Goal: Task Accomplishment & Management: Complete application form

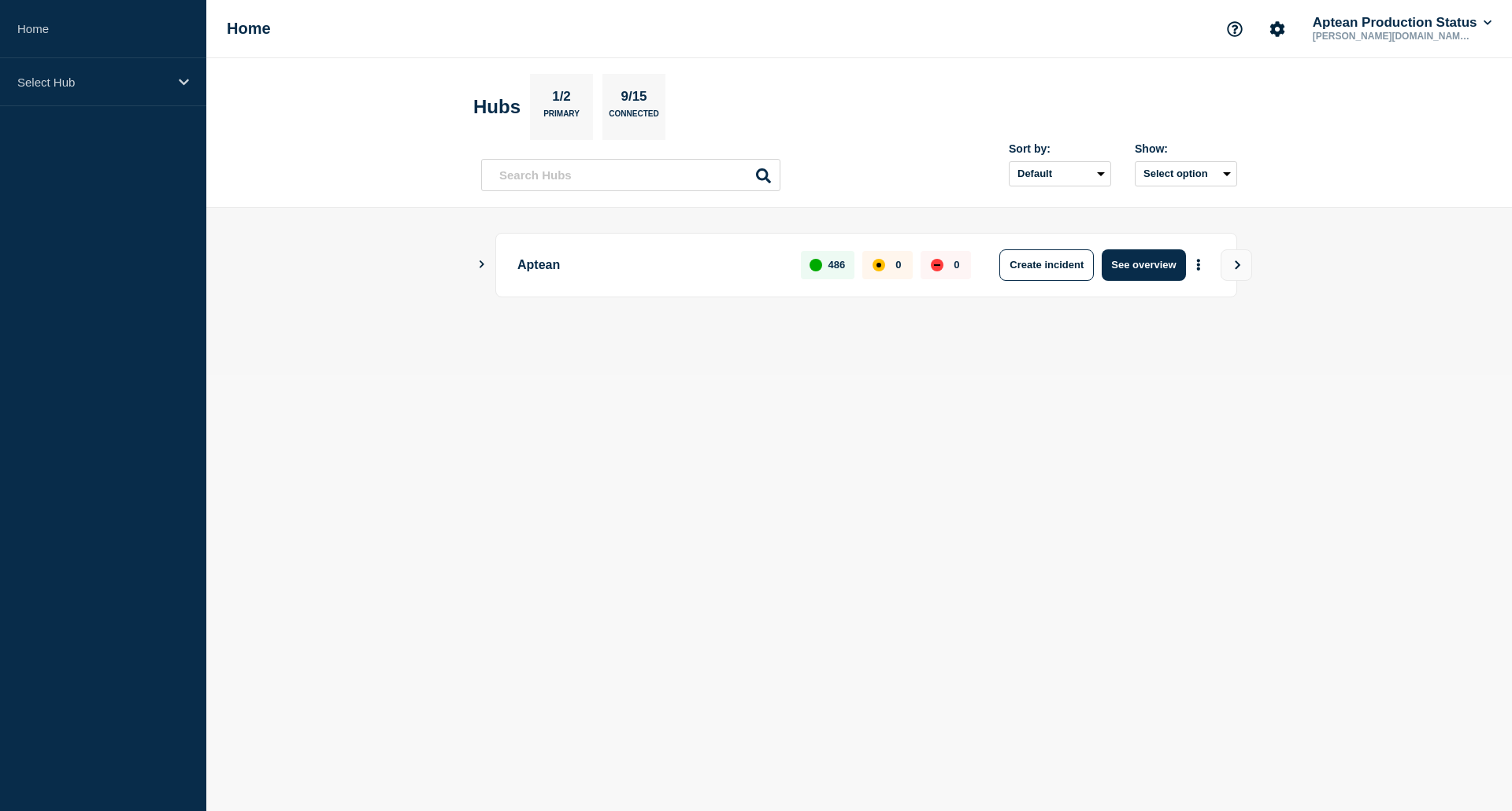
click at [478, 264] on icon "Show Connected Hubs" at bounding box center [482, 264] width 10 height 8
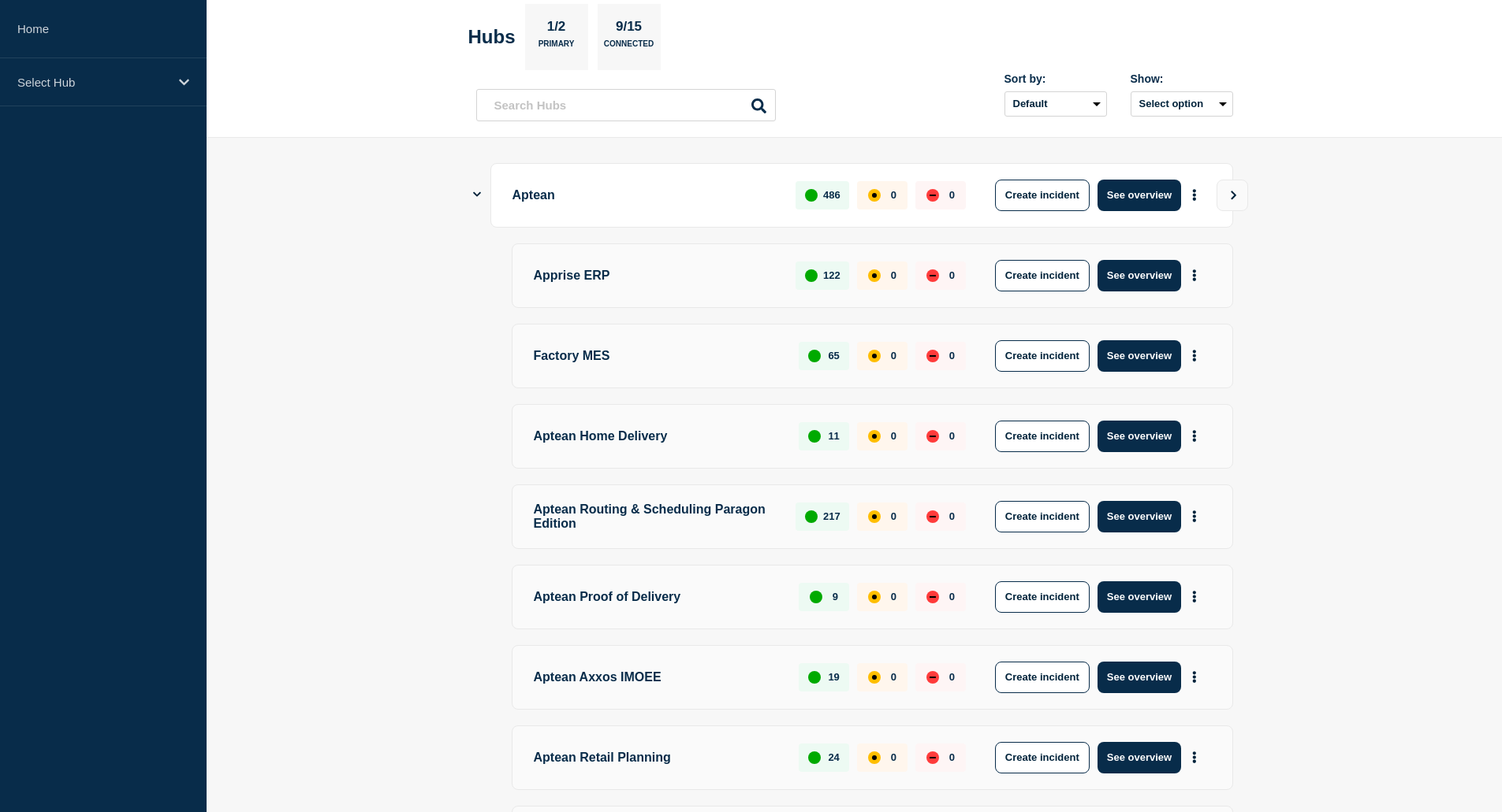
scroll to position [79, 0]
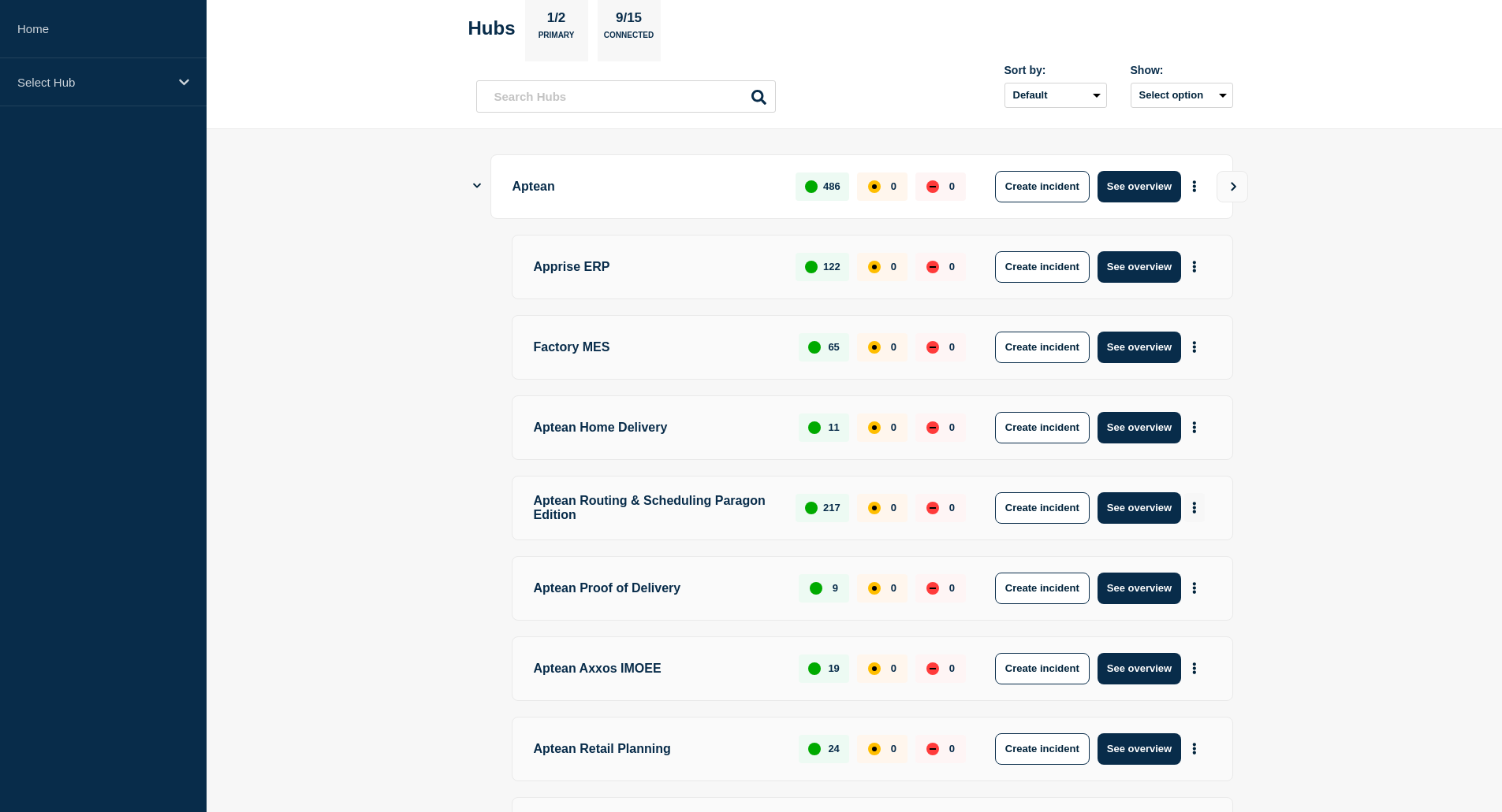
click at [1199, 515] on button "More actions" at bounding box center [1194, 508] width 21 height 29
click at [1200, 558] on button "Create maintenance" at bounding box center [1188, 558] width 107 height 14
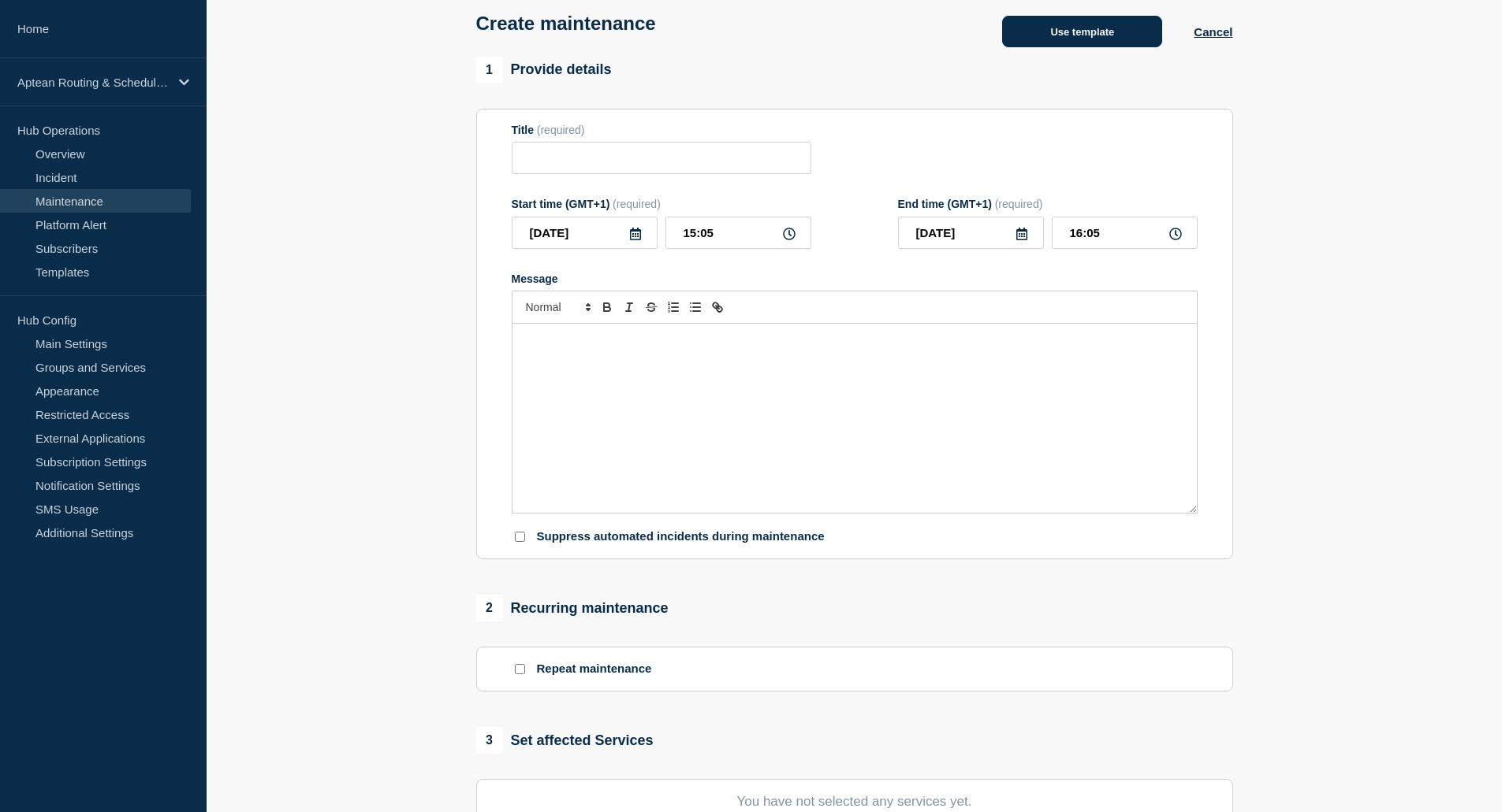
click at [1049, 46] on button "Use template" at bounding box center [1082, 31] width 160 height 32
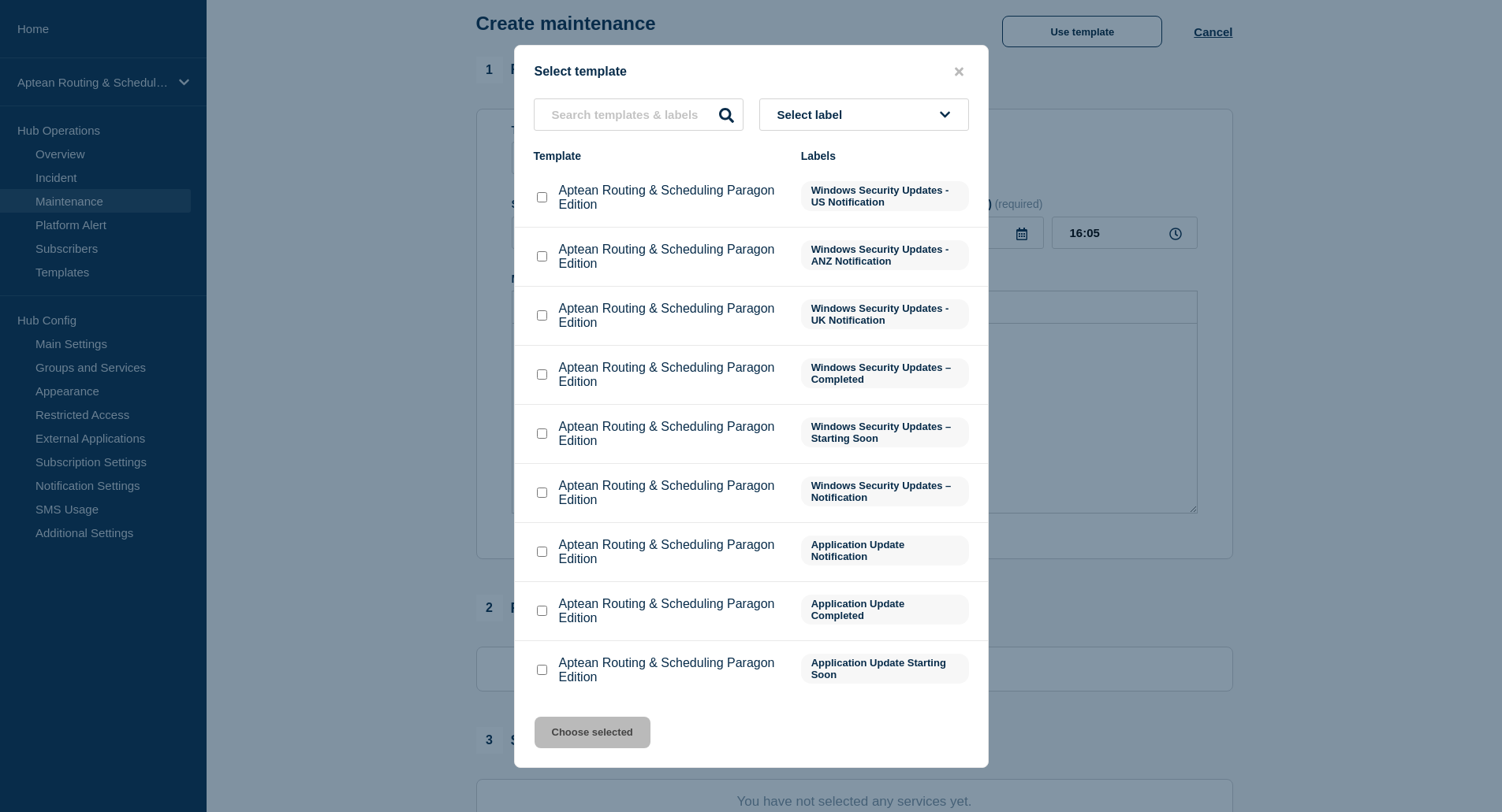
click at [549, 559] on div "Aptean Routing & Scheduling Paragon Edition" at bounding box center [659, 552] width 252 height 28
click at [545, 557] on input "Aptean Routing & Scheduling Paragon Edition checkbox" at bounding box center [543, 552] width 10 height 10
checkbox input "true"
click at [615, 740] on button "Choose selected" at bounding box center [592, 733] width 116 height 32
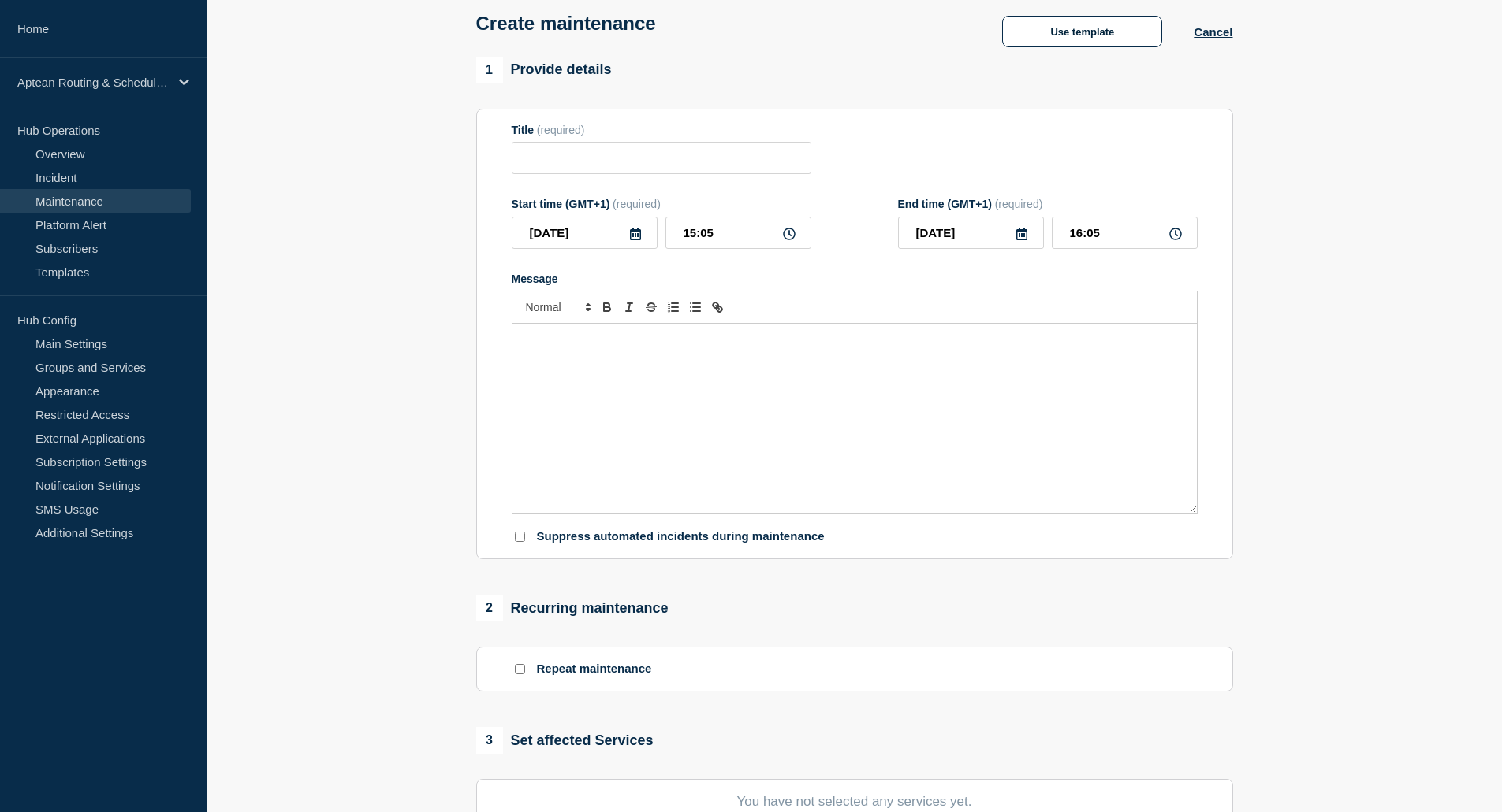
type input "Aptean Routing & Scheduling Paragon Edition"
type input "19:05"
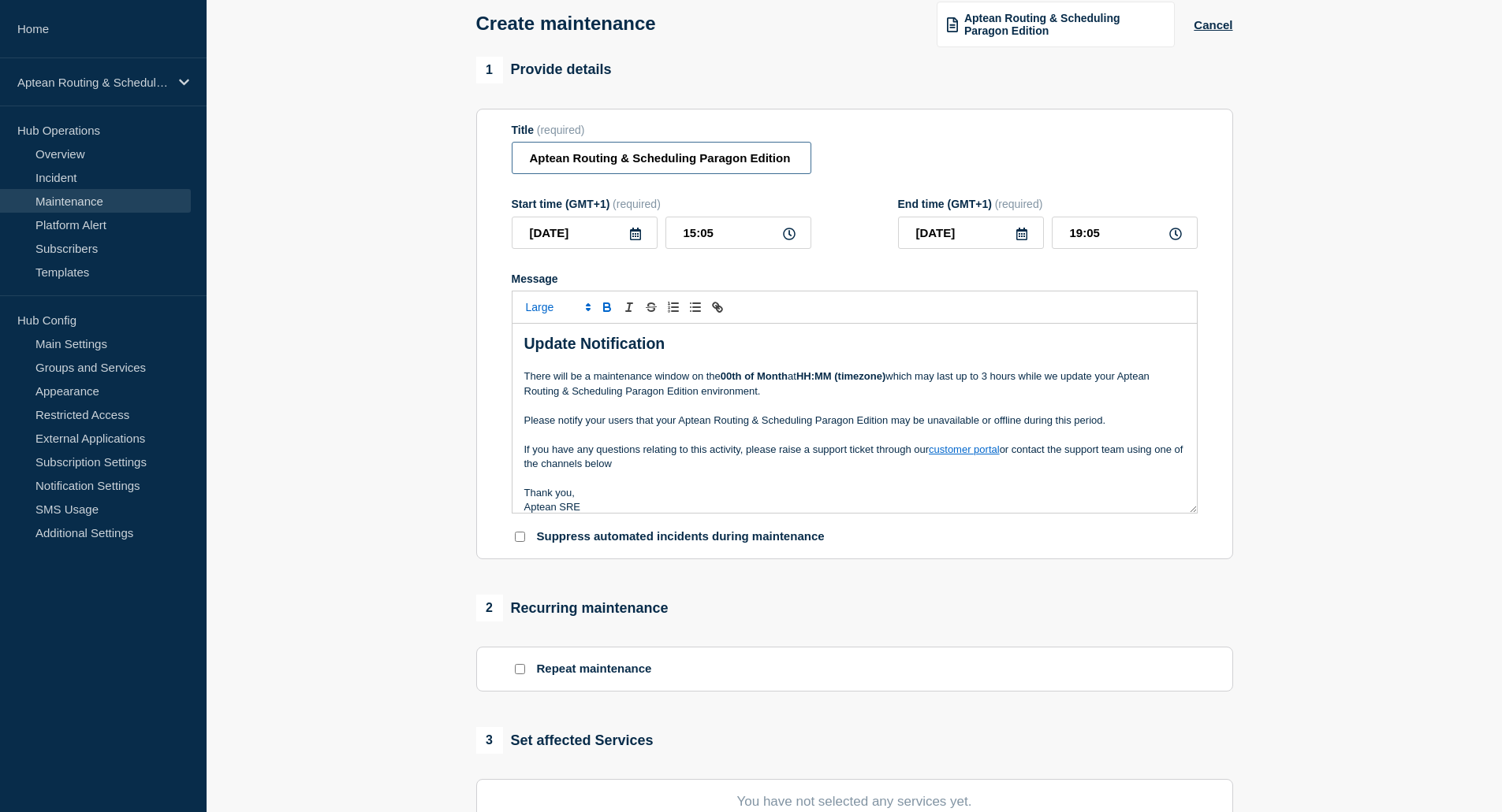
click at [699, 161] on input "Aptean Routing & Scheduling Paragon Edition" at bounding box center [661, 158] width 299 height 33
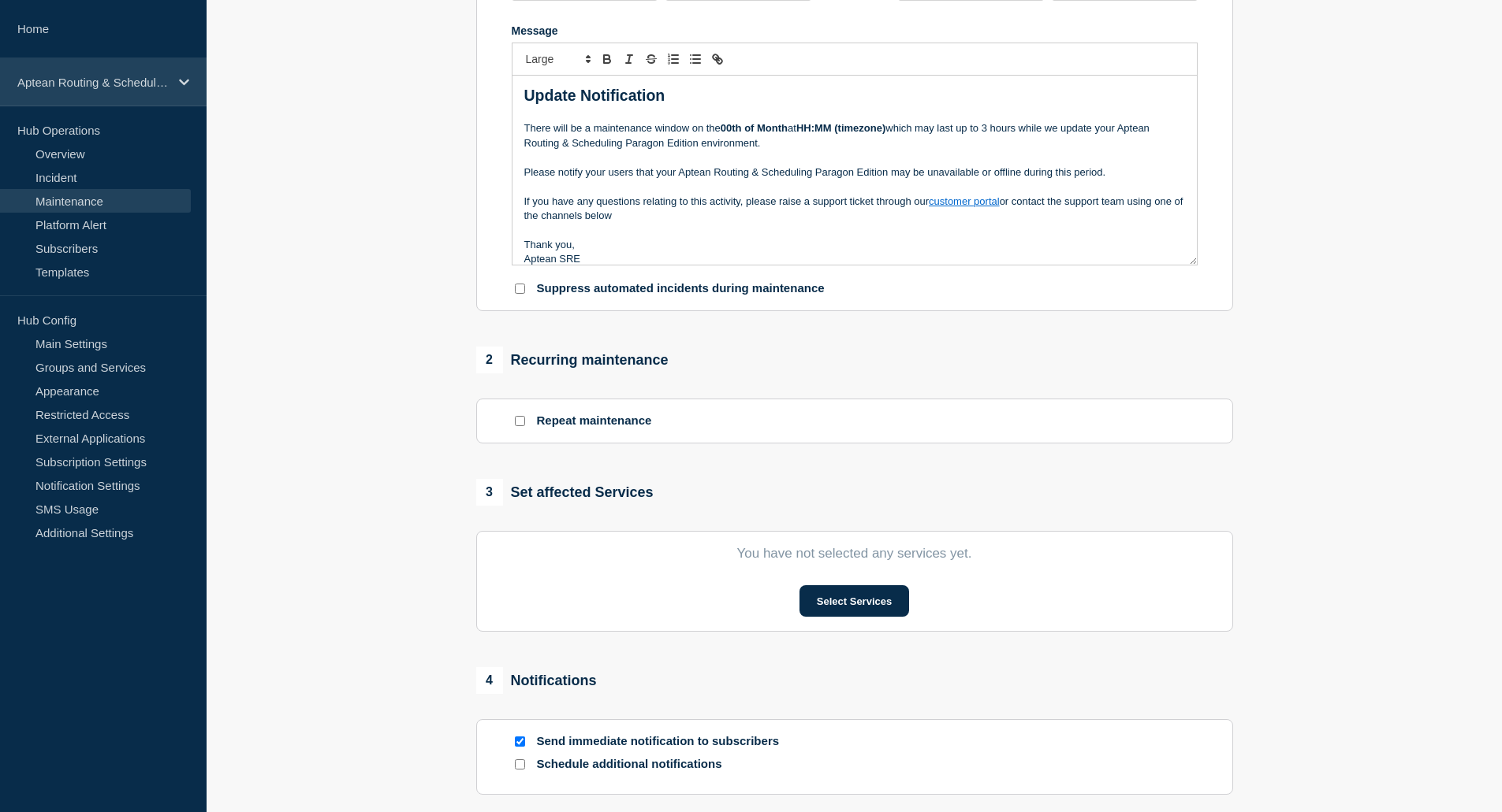
scroll to position [236, 0]
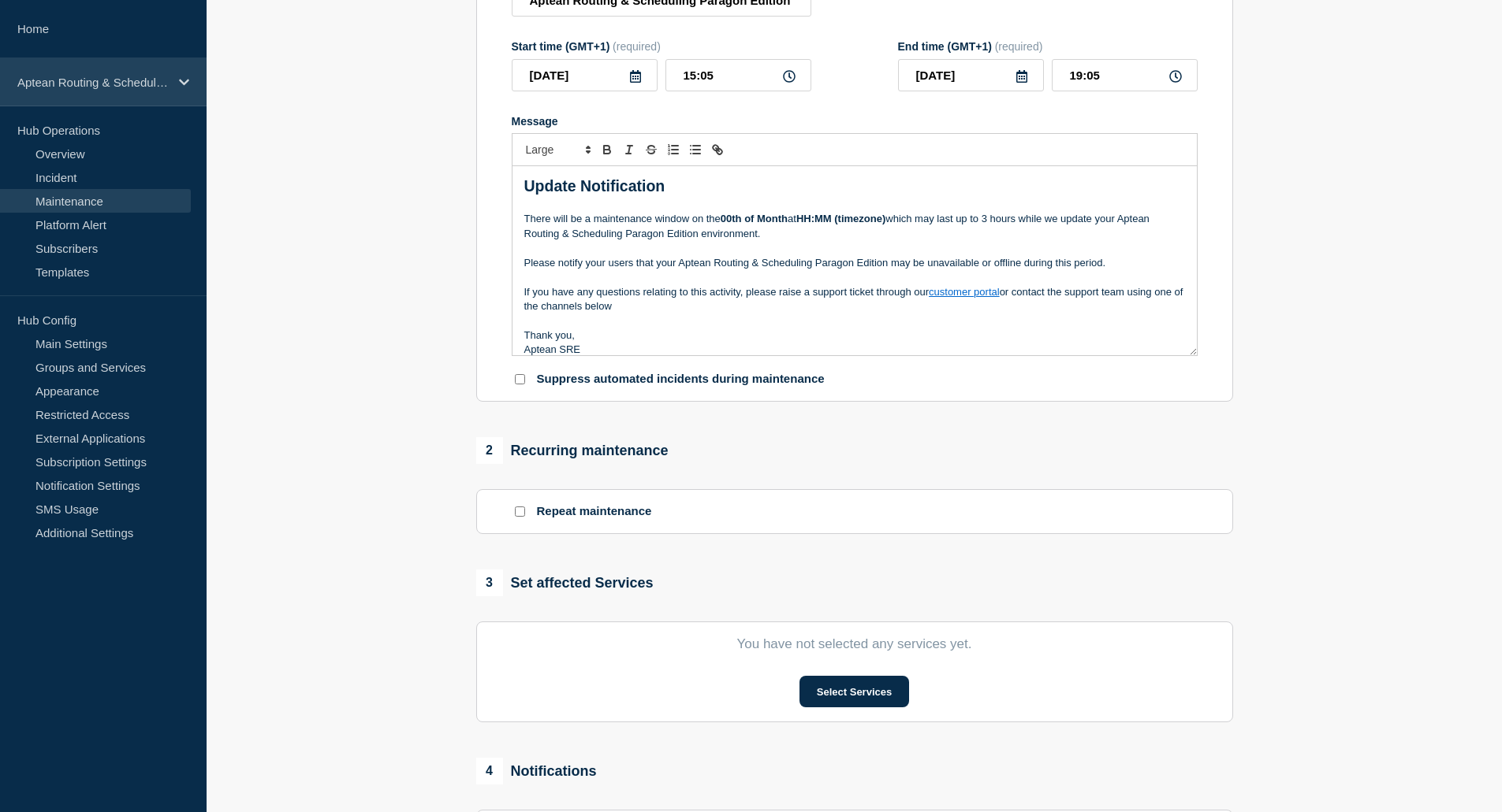
click at [150, 72] on div "Aptean Routing & Scheduling Paragon Edition" at bounding box center [103, 82] width 206 height 48
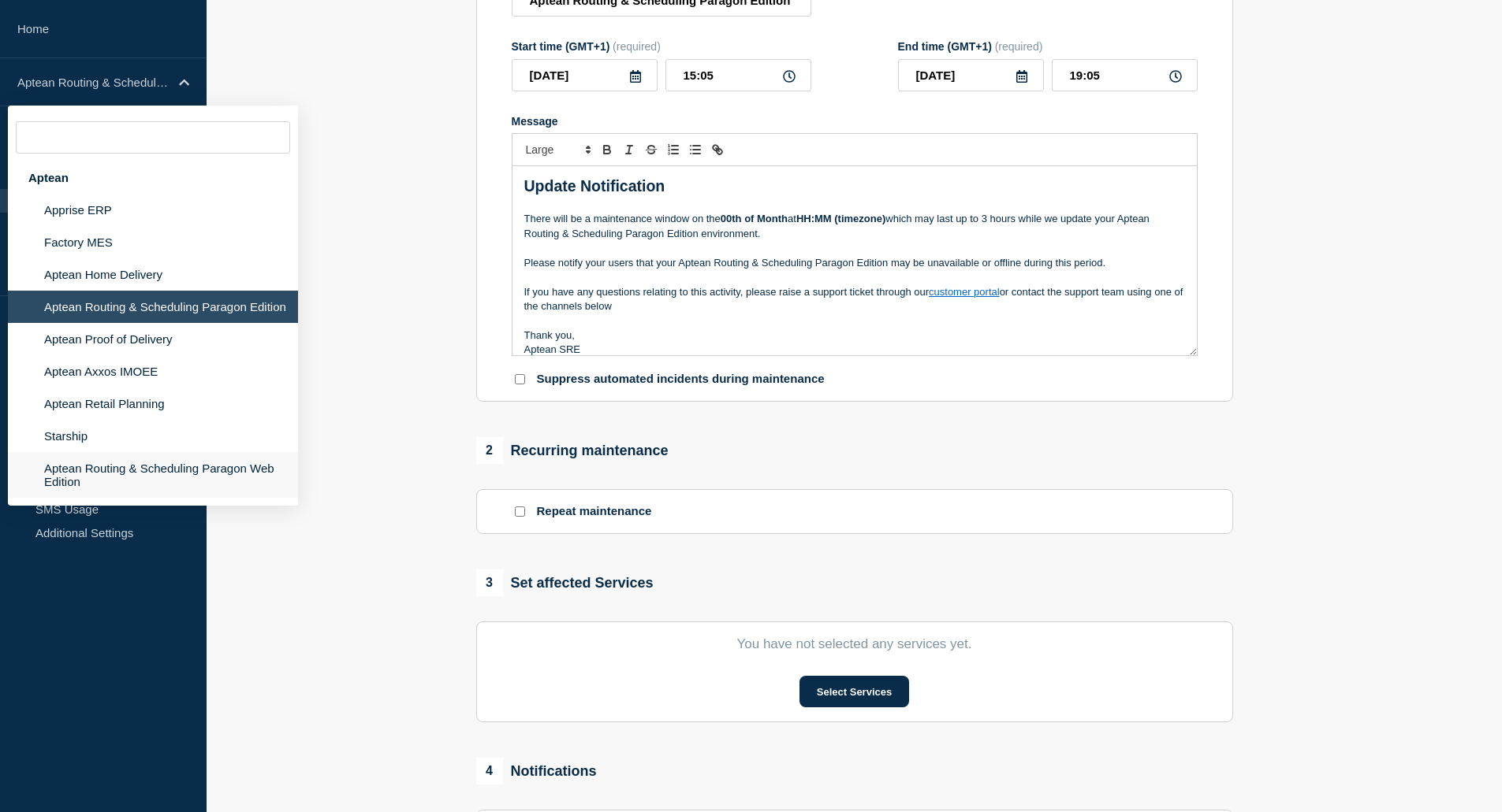
click at [224, 488] on li "Aptean Routing & Scheduling Paragon Web Edition" at bounding box center [152, 474] width 290 height 46
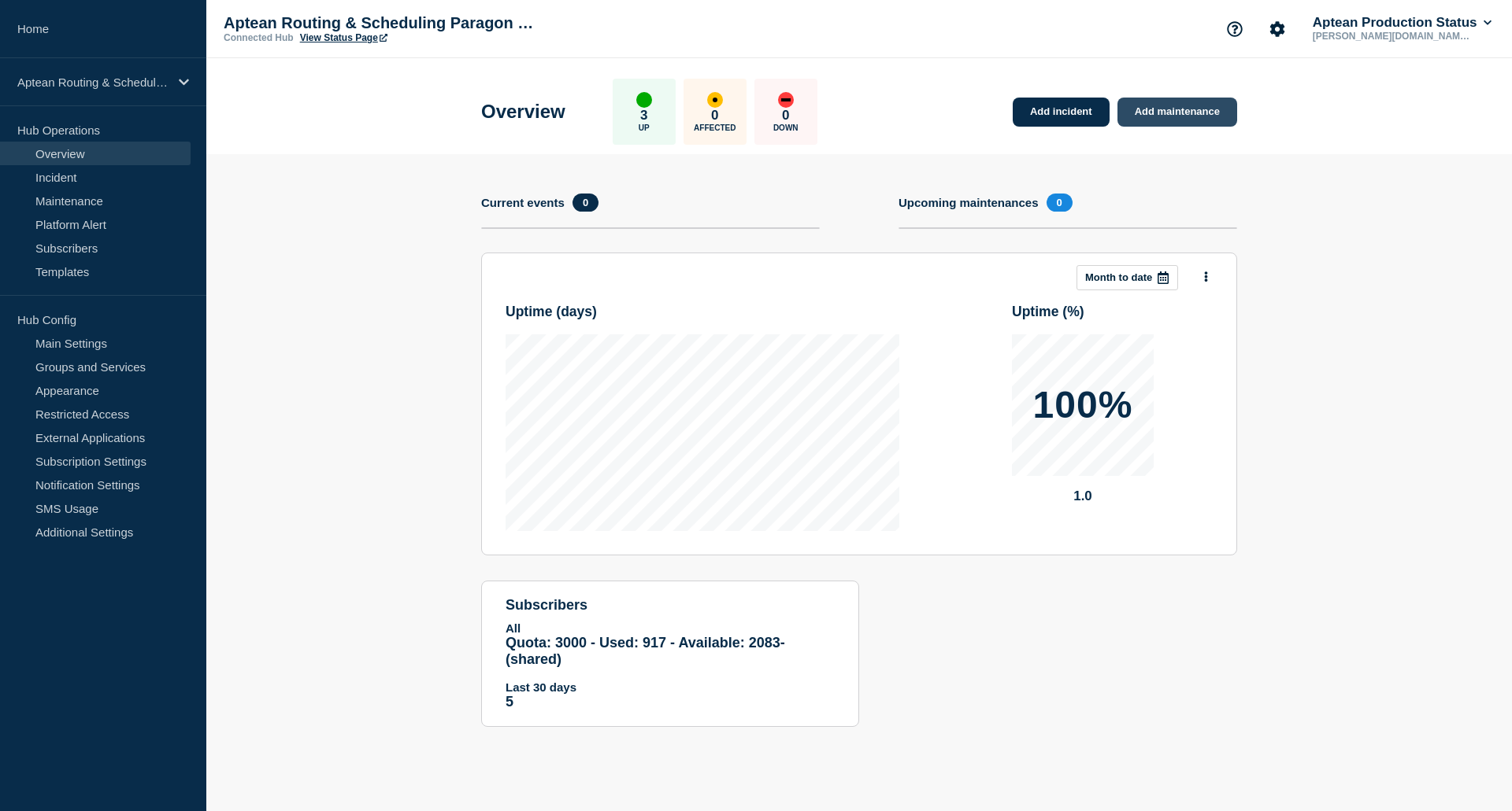
click at [1143, 105] on link "Add maintenance" at bounding box center [1176, 112] width 119 height 29
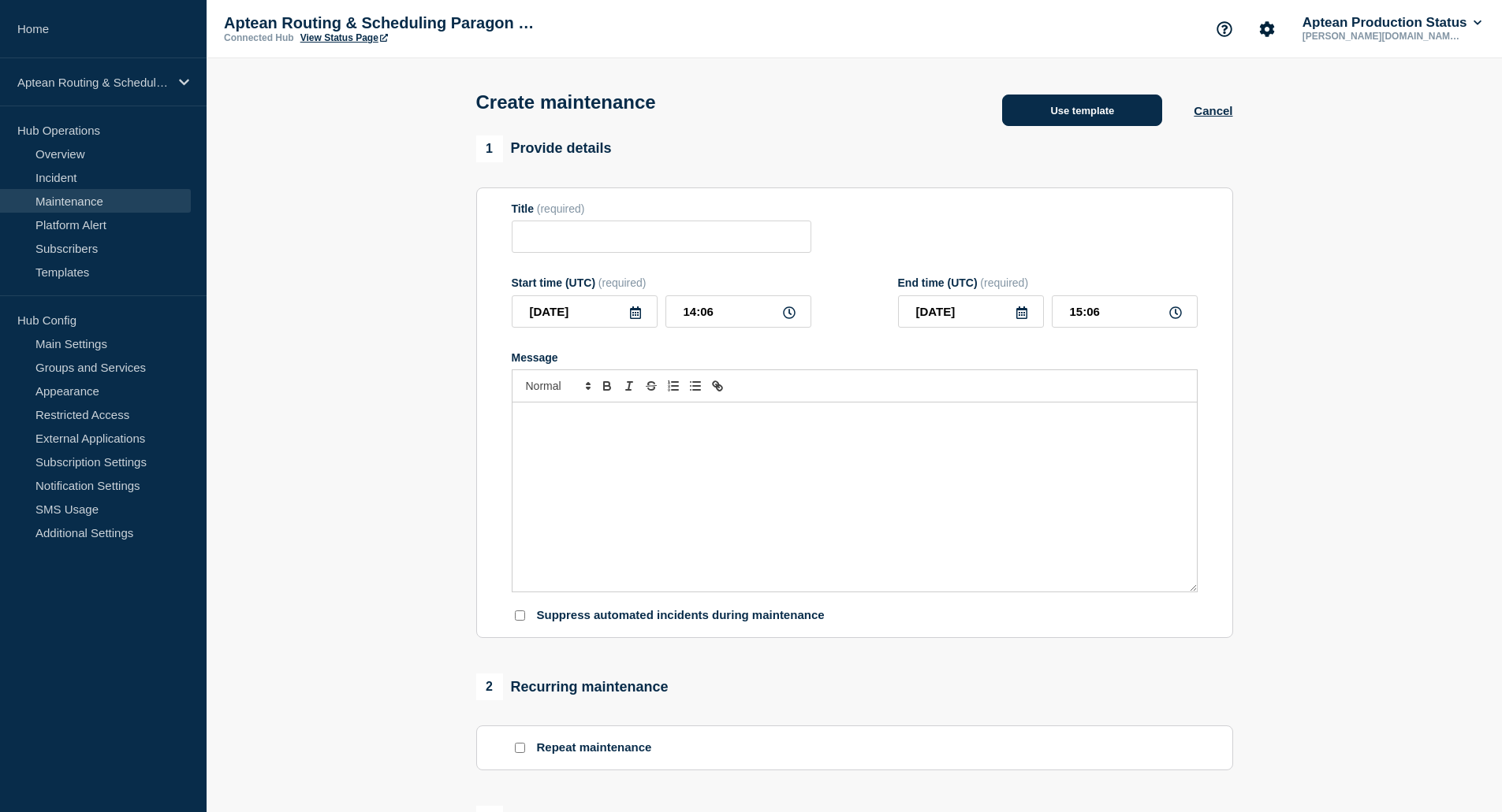
click at [1106, 122] on button "Use template" at bounding box center [1082, 110] width 160 height 32
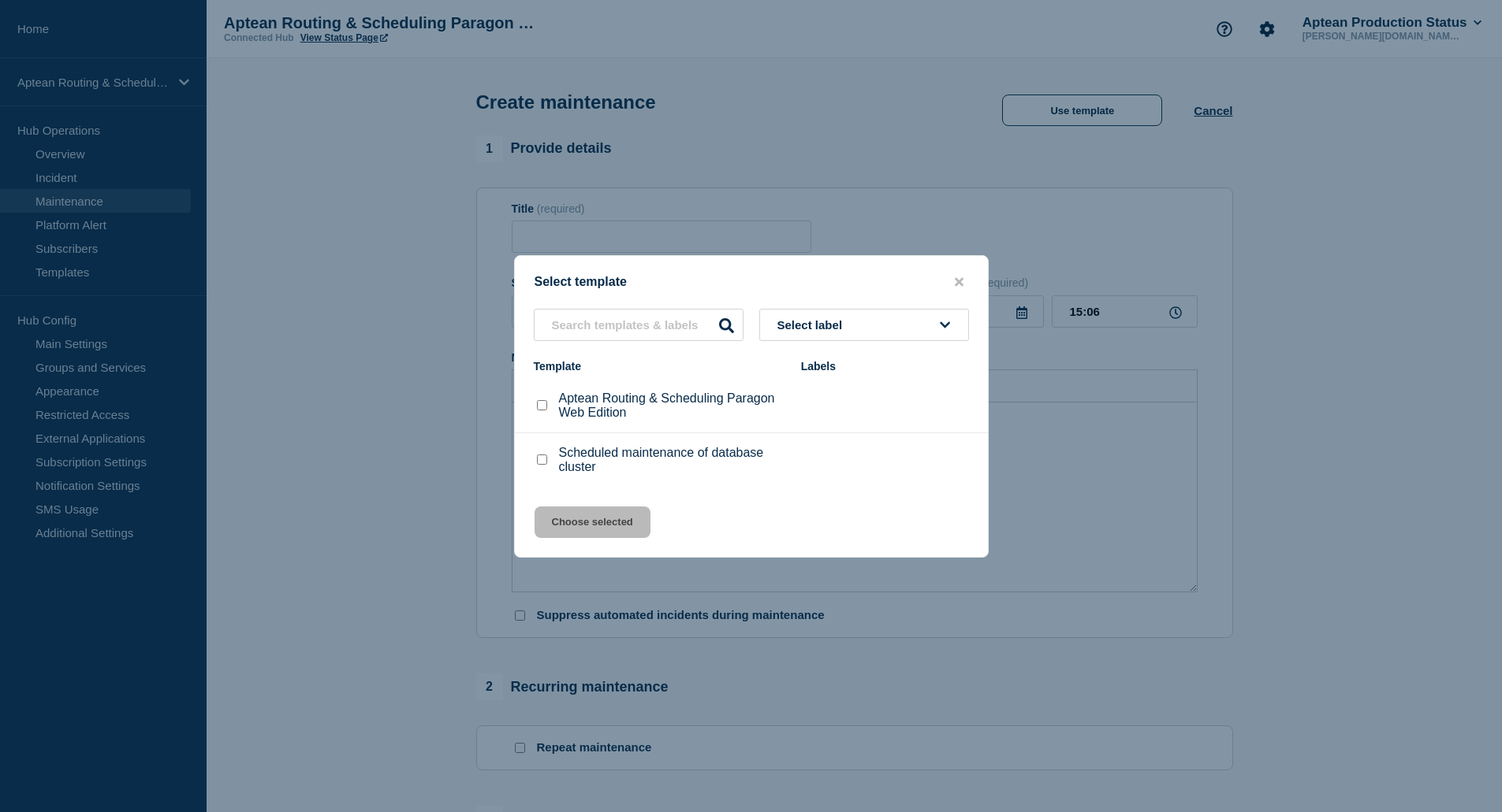
click at [551, 408] on div "Aptean Routing & Scheduling Paragon Web Edition" at bounding box center [659, 406] width 252 height 28
click at [546, 411] on input "Aptean Routing & Scheduling Paragon Web Edition checkbox" at bounding box center [543, 406] width 10 height 10
checkbox input "true"
click at [622, 526] on button "Choose selected" at bounding box center [592, 522] width 116 height 32
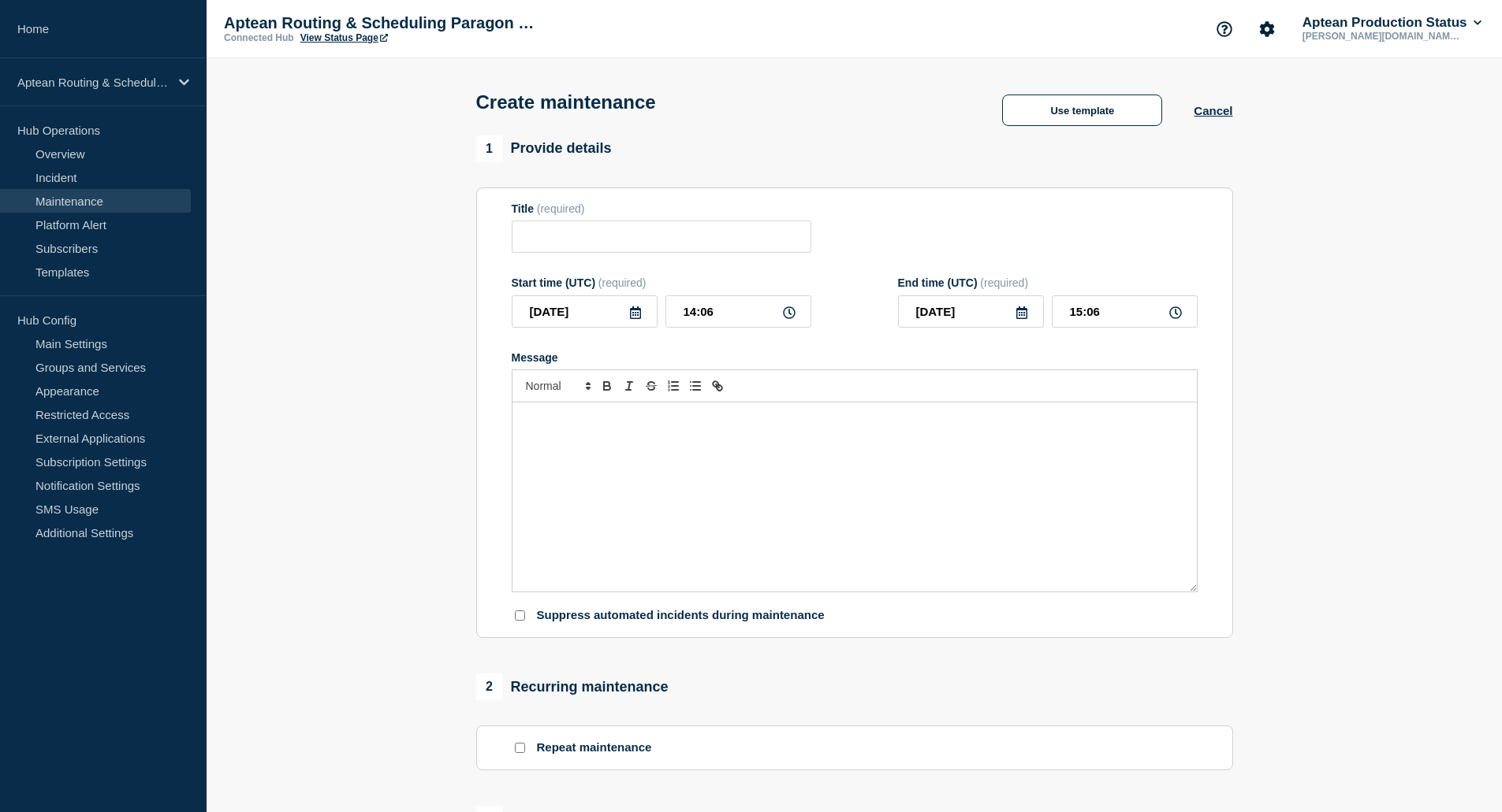
type input "Aptean Routing & Scheduling Paragon Web Edition"
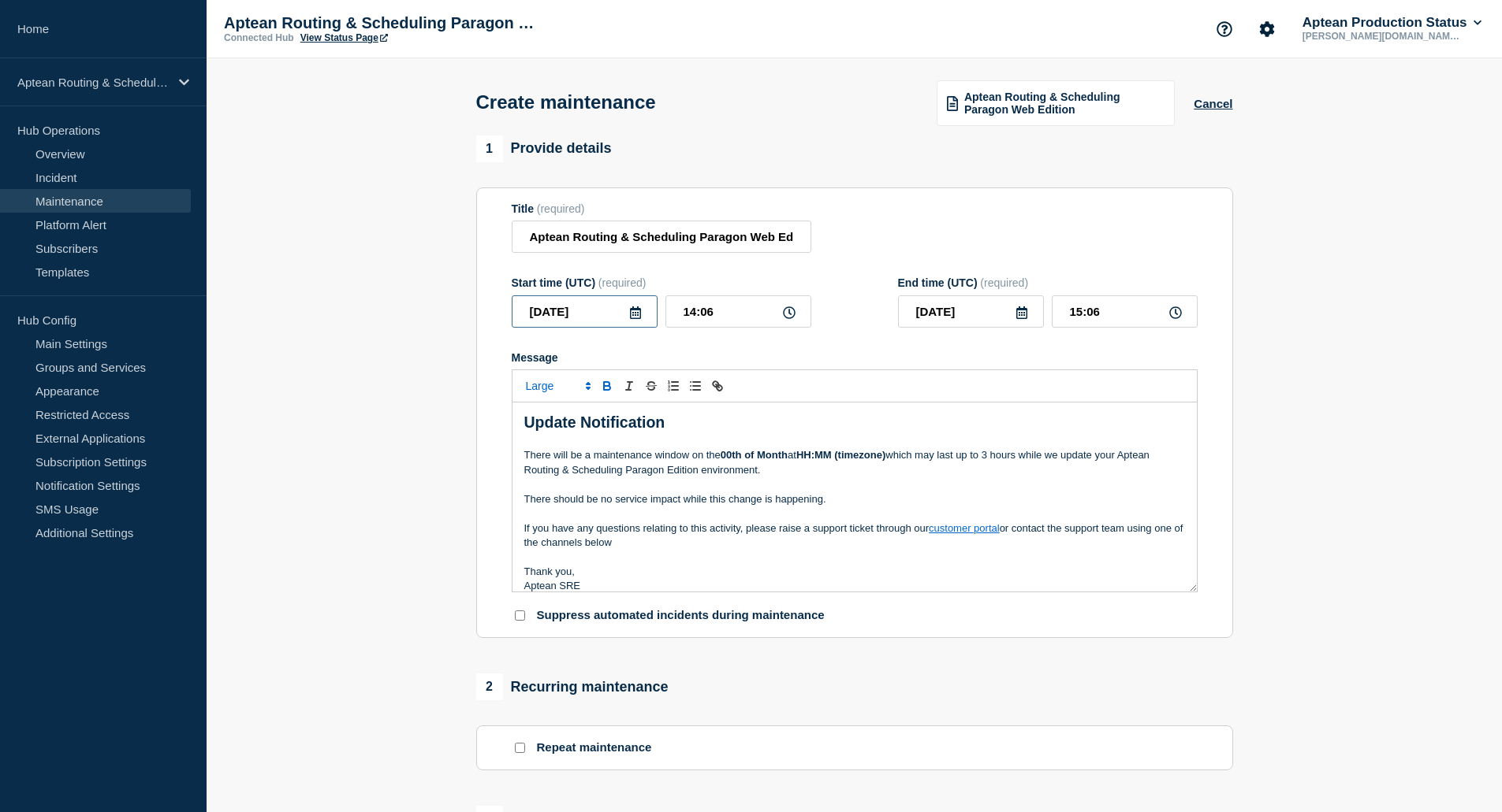
click at [644, 321] on input "[DATE]" at bounding box center [585, 312] width 146 height 33
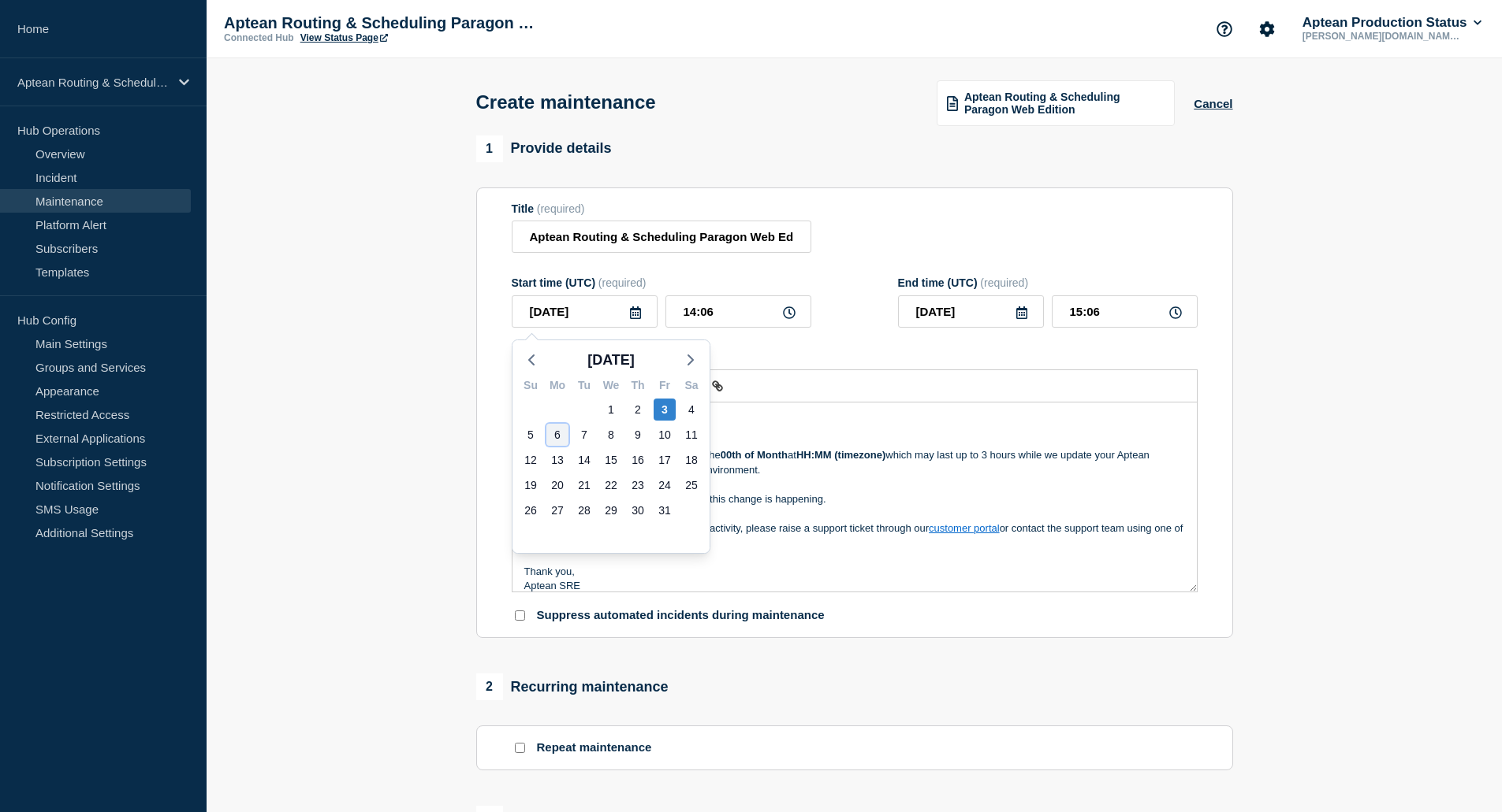
click at [554, 438] on div "6" at bounding box center [558, 435] width 22 height 22
type input "[DATE]"
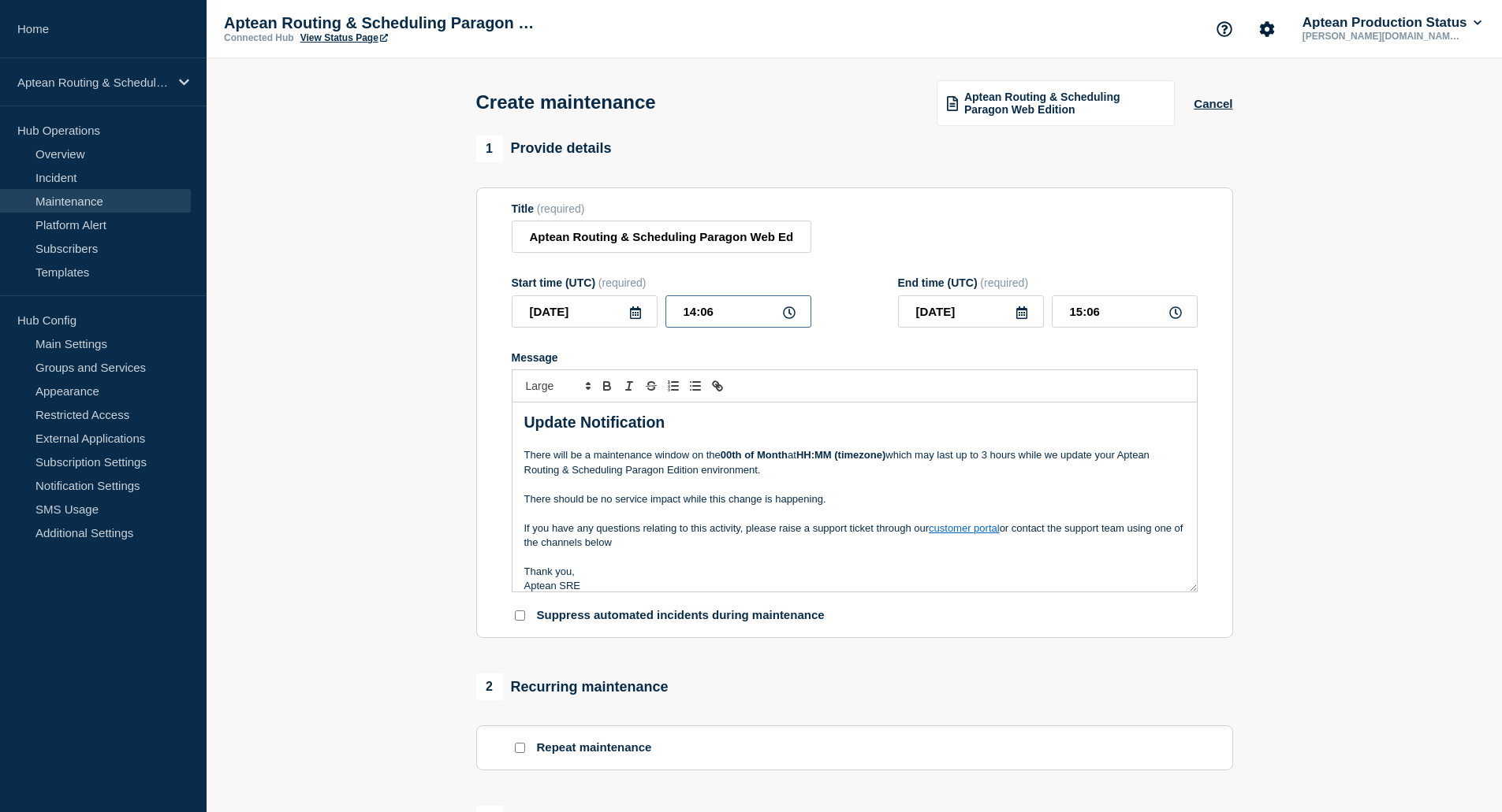
click at [740, 317] on input "14:06" at bounding box center [739, 312] width 146 height 33
click at [772, 313] on input "14:06" at bounding box center [739, 312] width 146 height 33
click at [798, 313] on input "14:06" at bounding box center [739, 312] width 146 height 33
click at [794, 314] on icon at bounding box center [789, 313] width 13 height 13
click at [758, 316] on input "14:06" at bounding box center [739, 312] width 146 height 33
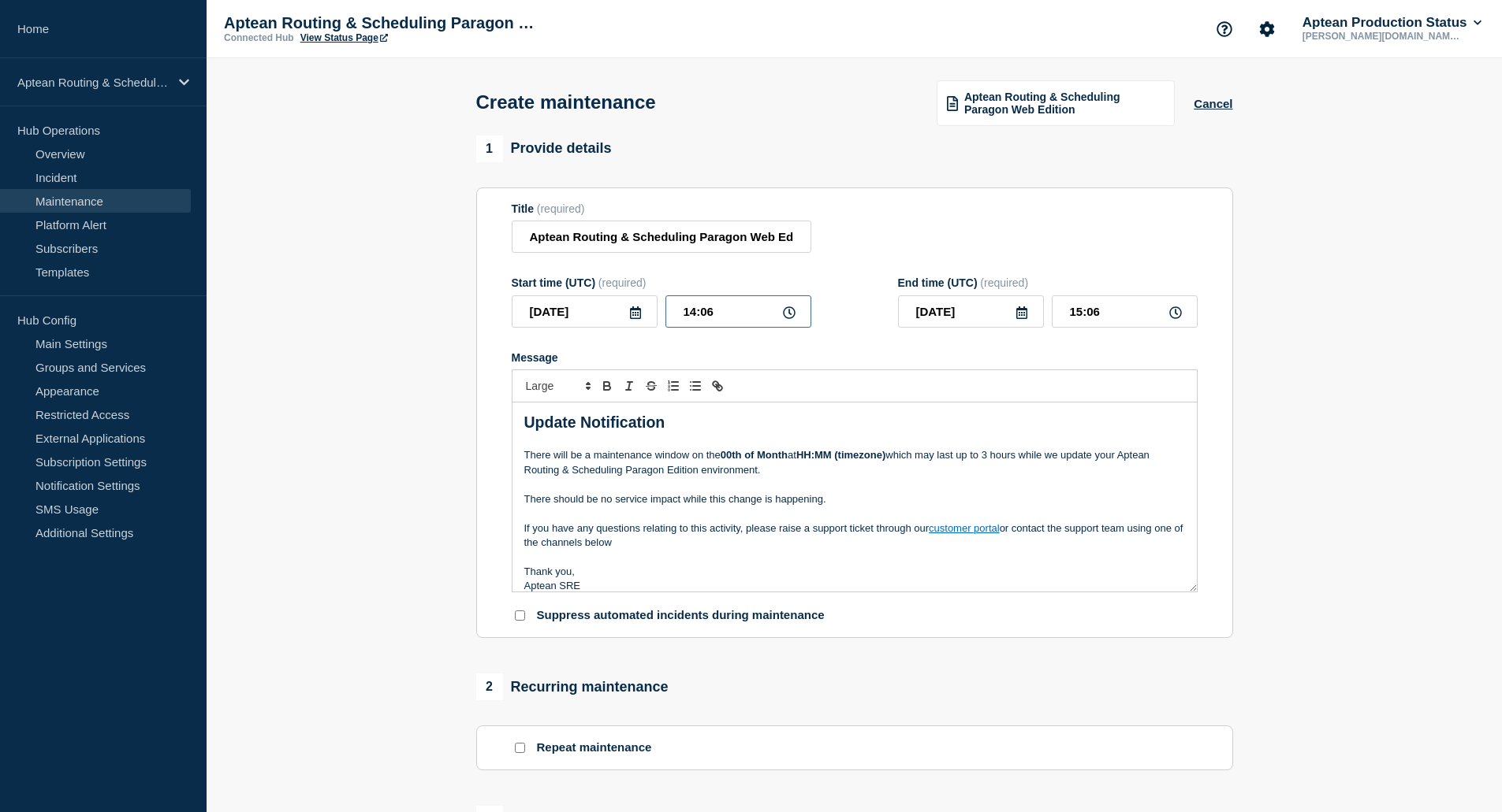
click at [758, 316] on input "14:06" at bounding box center [739, 312] width 146 height 33
click at [778, 315] on input "14:06" at bounding box center [739, 312] width 146 height 33
drag, startPoint x: 745, startPoint y: 314, endPoint x: 660, endPoint y: 314, distance: 85.0
click at [660, 314] on div "[DATE] 14:06" at bounding box center [661, 312] width 299 height 33
type input "13:30"
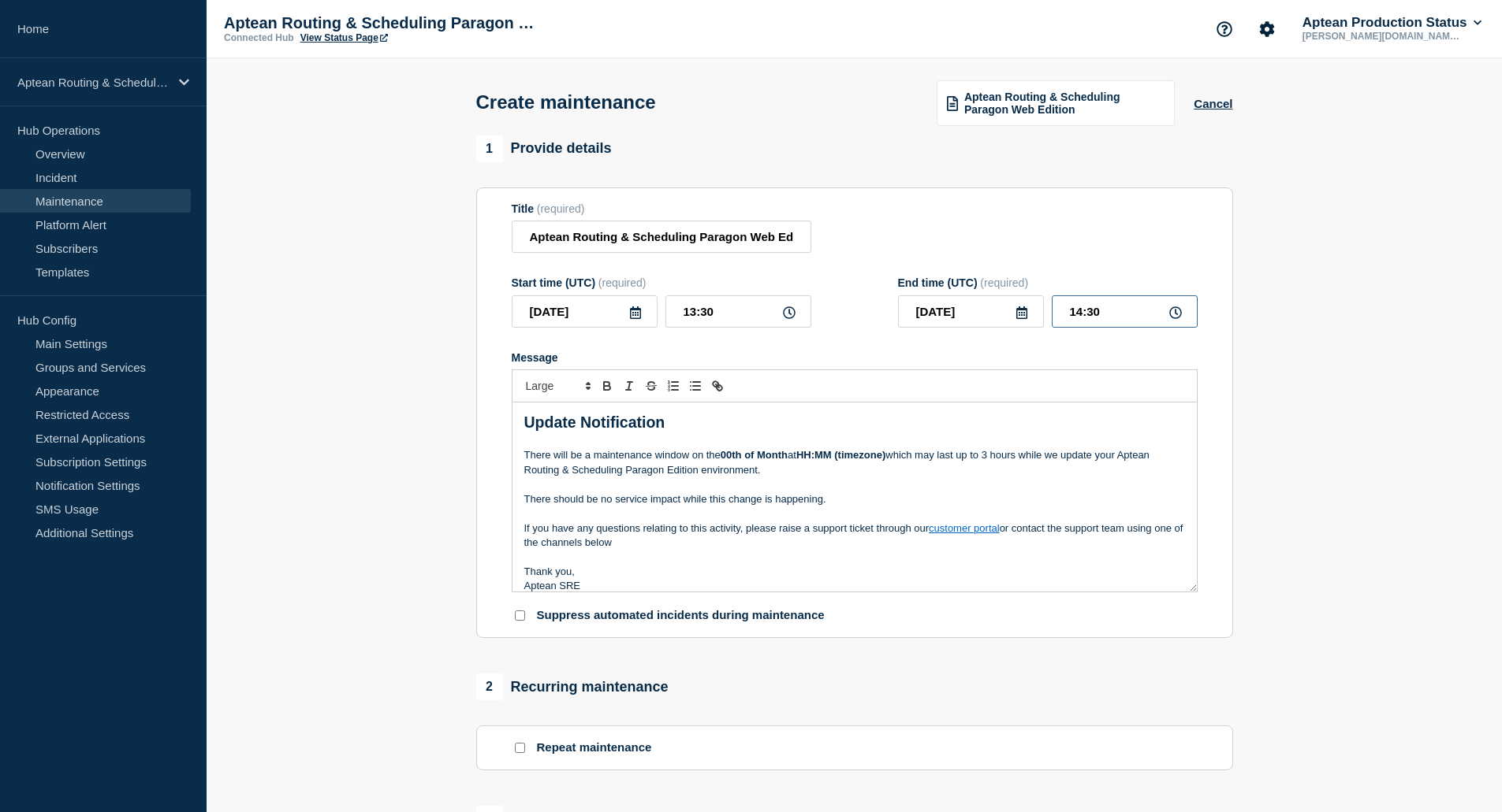
click at [1085, 316] on input "14:30" at bounding box center [1125, 312] width 146 height 33
type input "17:30"
click at [825, 542] on p "If you have any questions relating to this activity, please raise a support tic…" at bounding box center [855, 536] width 660 height 29
drag, startPoint x: 668, startPoint y: 553, endPoint x: 522, endPoint y: 463, distance: 171.5
click at [522, 463] on div "Update Notification There will be a maintenance window on the 00th of Month at …" at bounding box center [855, 498] width 684 height 189
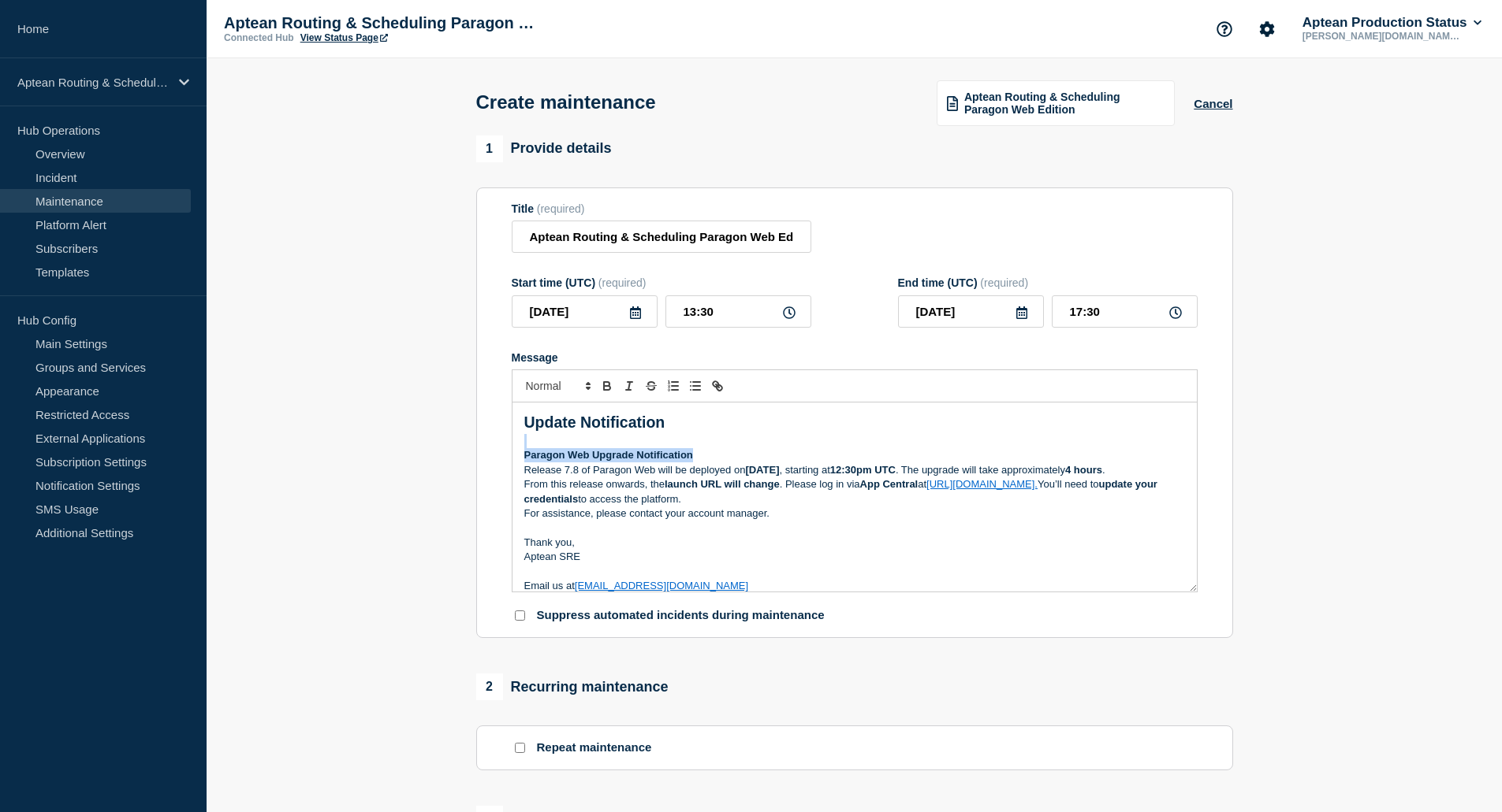
drag, startPoint x: 708, startPoint y: 455, endPoint x: 515, endPoint y: 445, distance: 193.3
click at [515, 445] on div "Update Notification Paragon Web Upgrade Notification Release 7.8 of Paragon Web…" at bounding box center [855, 498] width 684 height 189
click at [665, 427] on p "Update Notification" at bounding box center [855, 424] width 660 height 22
click at [526, 423] on strong "Update Notification" at bounding box center [595, 422] width 141 height 17
drag, startPoint x: 575, startPoint y: 426, endPoint x: 528, endPoint y: 430, distance: 47.2
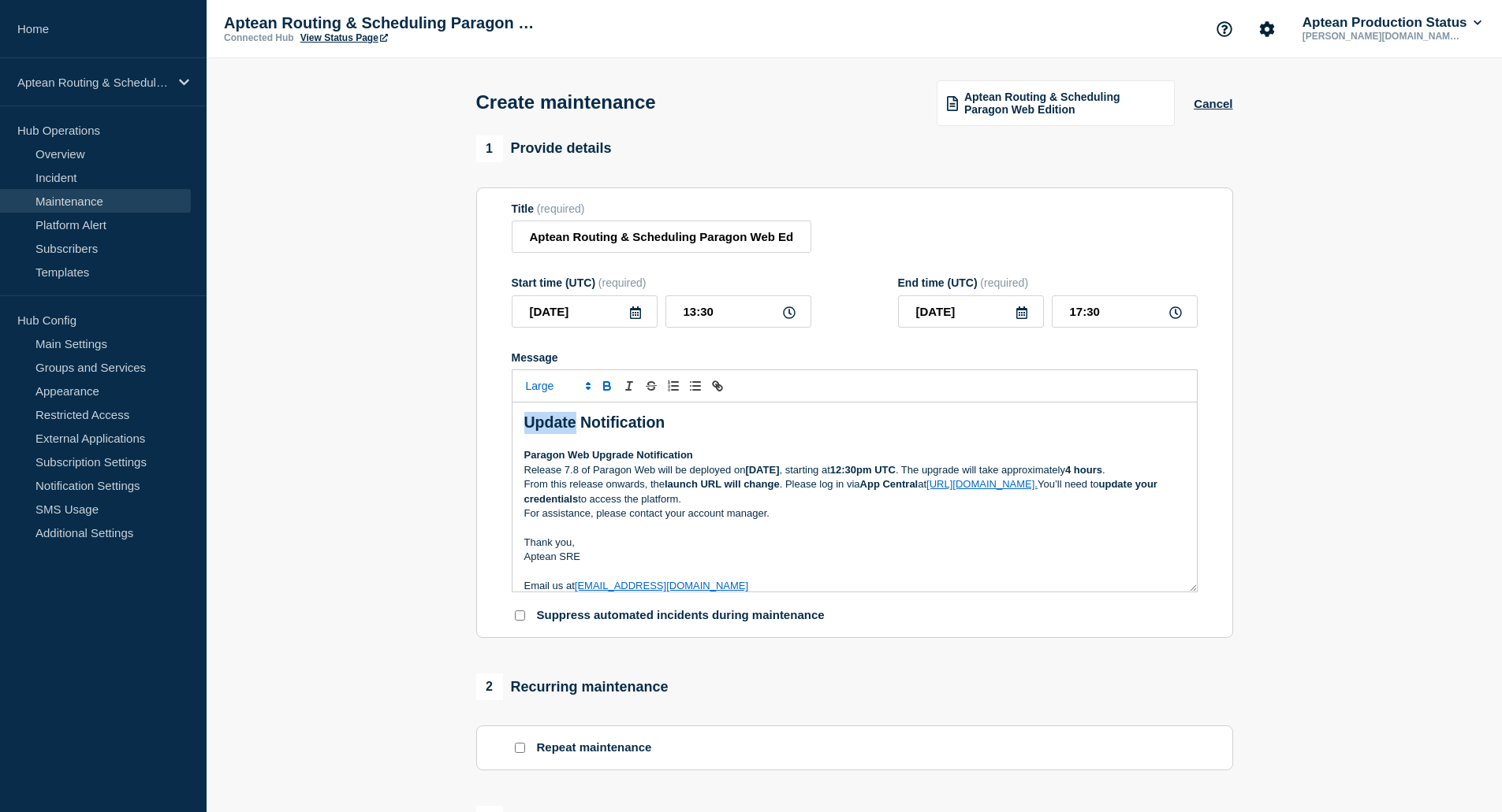
click at [528, 430] on strong "Update Notification" at bounding box center [595, 422] width 141 height 17
drag, startPoint x: 703, startPoint y: 461, endPoint x: 524, endPoint y: 458, distance: 179.0
click at [524, 458] on p "Paragon Web Upgrade Notification" at bounding box center [855, 455] width 660 height 15
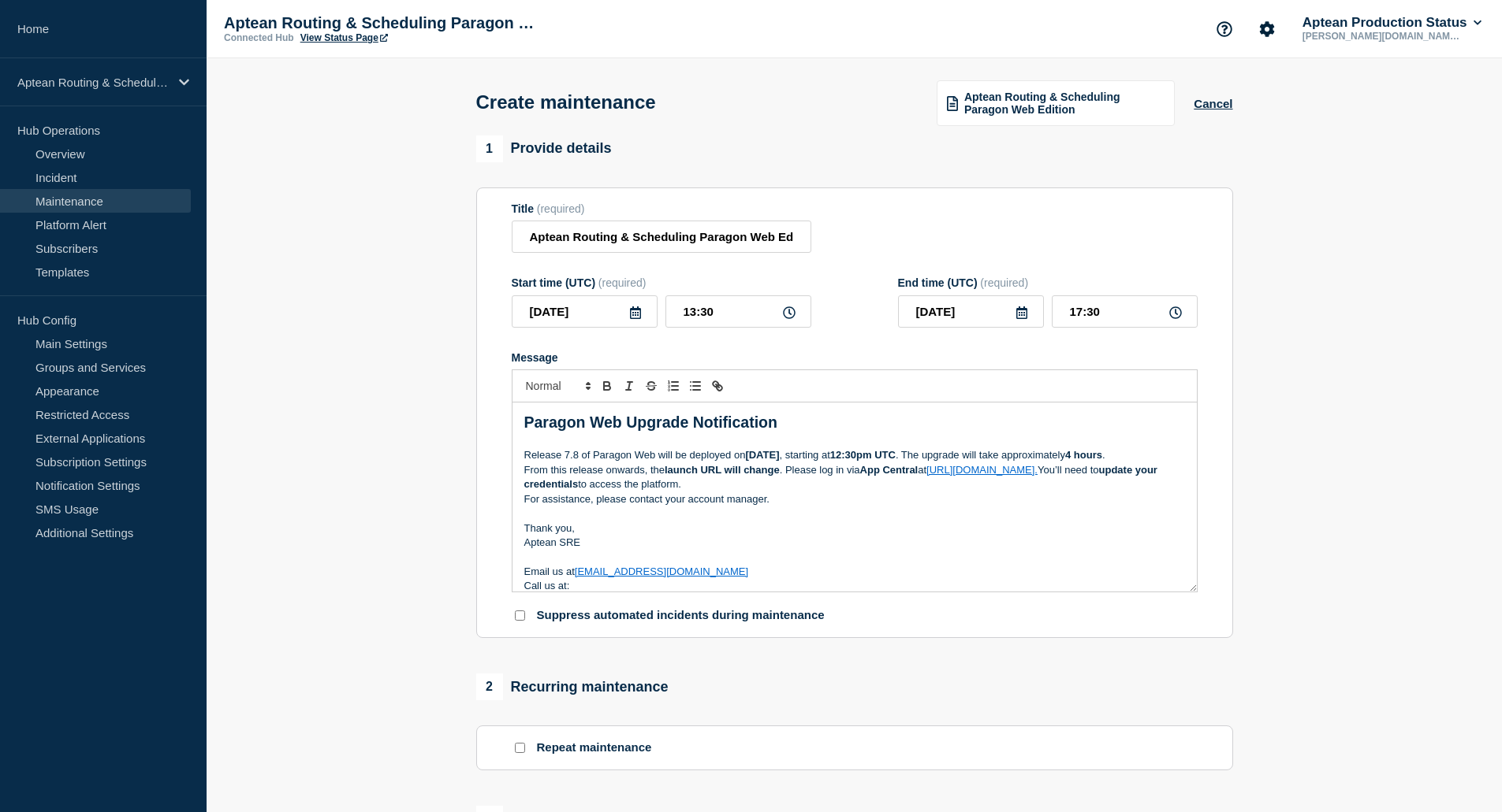
click at [800, 485] on p "From this release onwards, the launch URL will change . Please log in via App C…" at bounding box center [855, 478] width 660 height 29
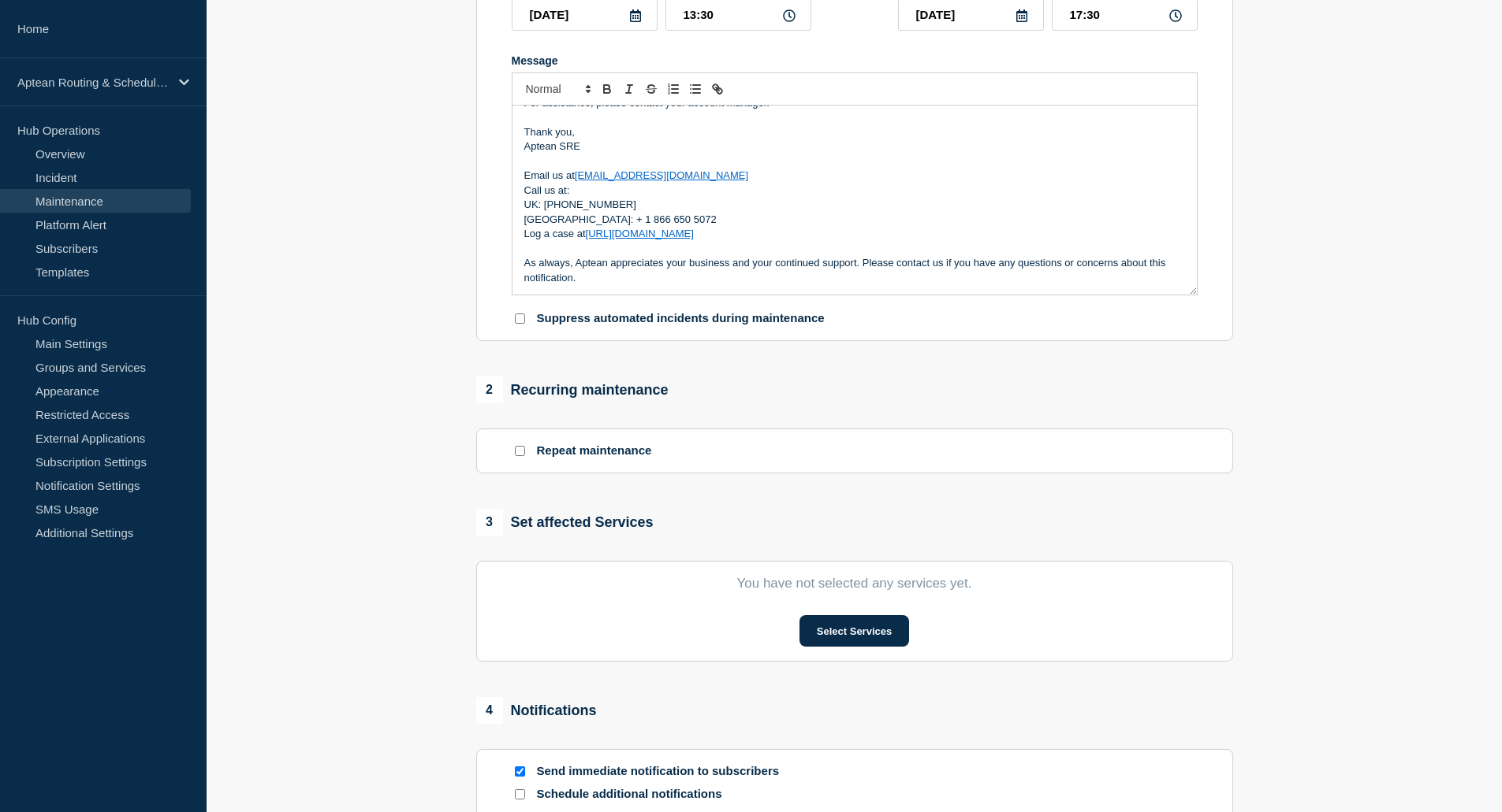
scroll to position [315, 0]
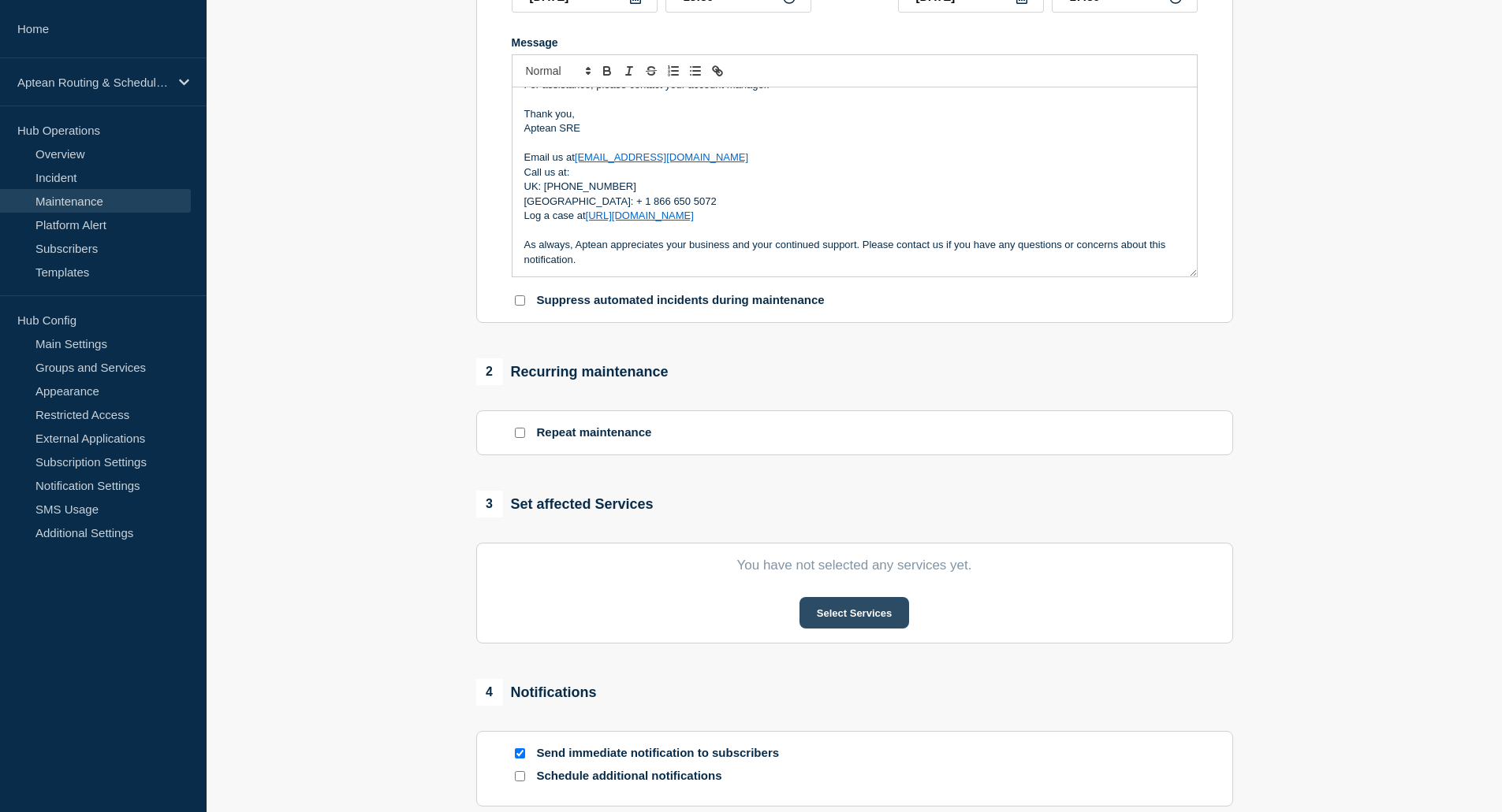
click at [873, 617] on button "Select Services" at bounding box center [854, 613] width 109 height 32
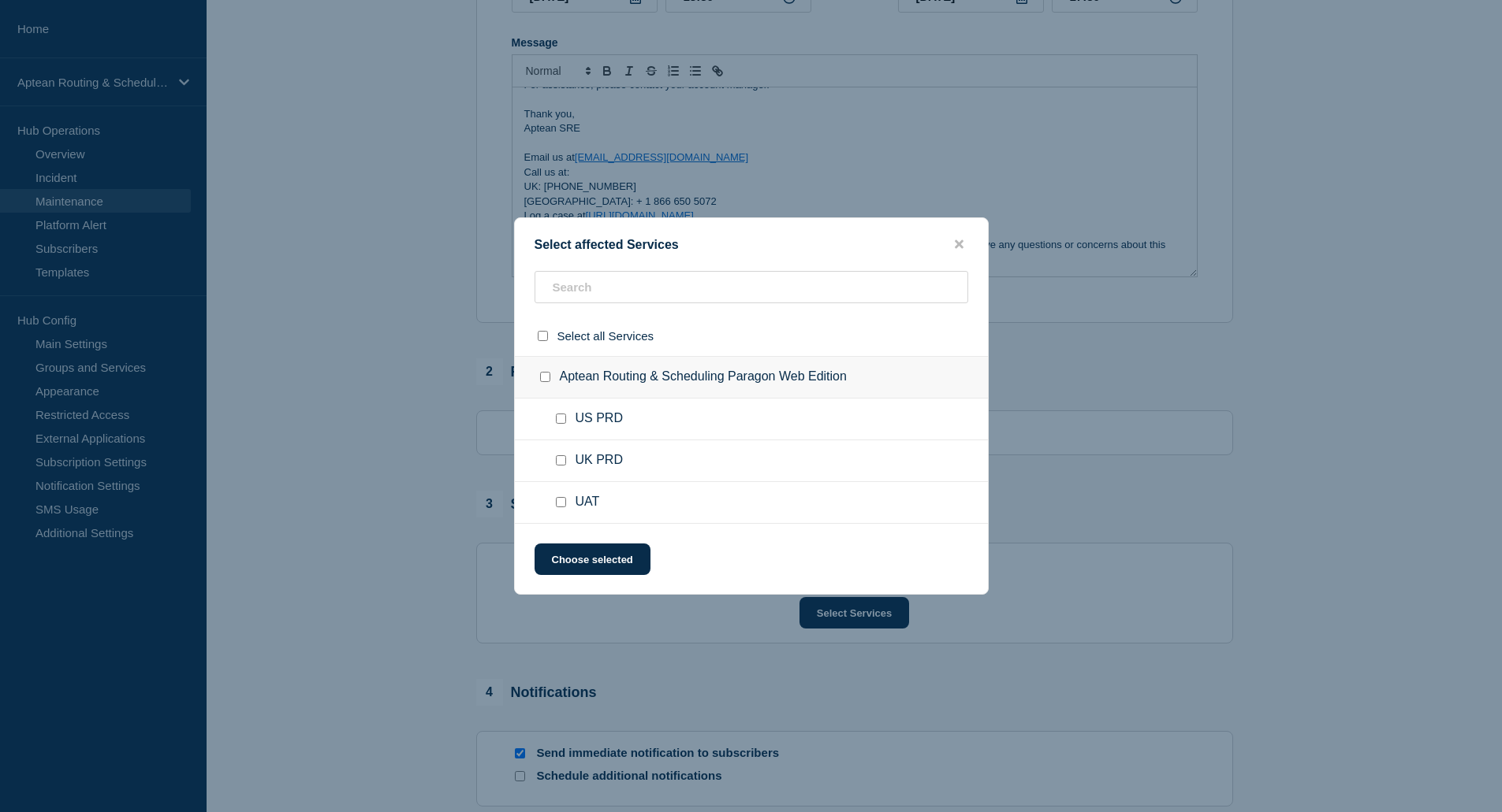
click at [565, 506] on input "UAT checkbox" at bounding box center [561, 503] width 10 height 10
checkbox input "true"
click at [598, 567] on button "Choose selected" at bounding box center [592, 559] width 116 height 32
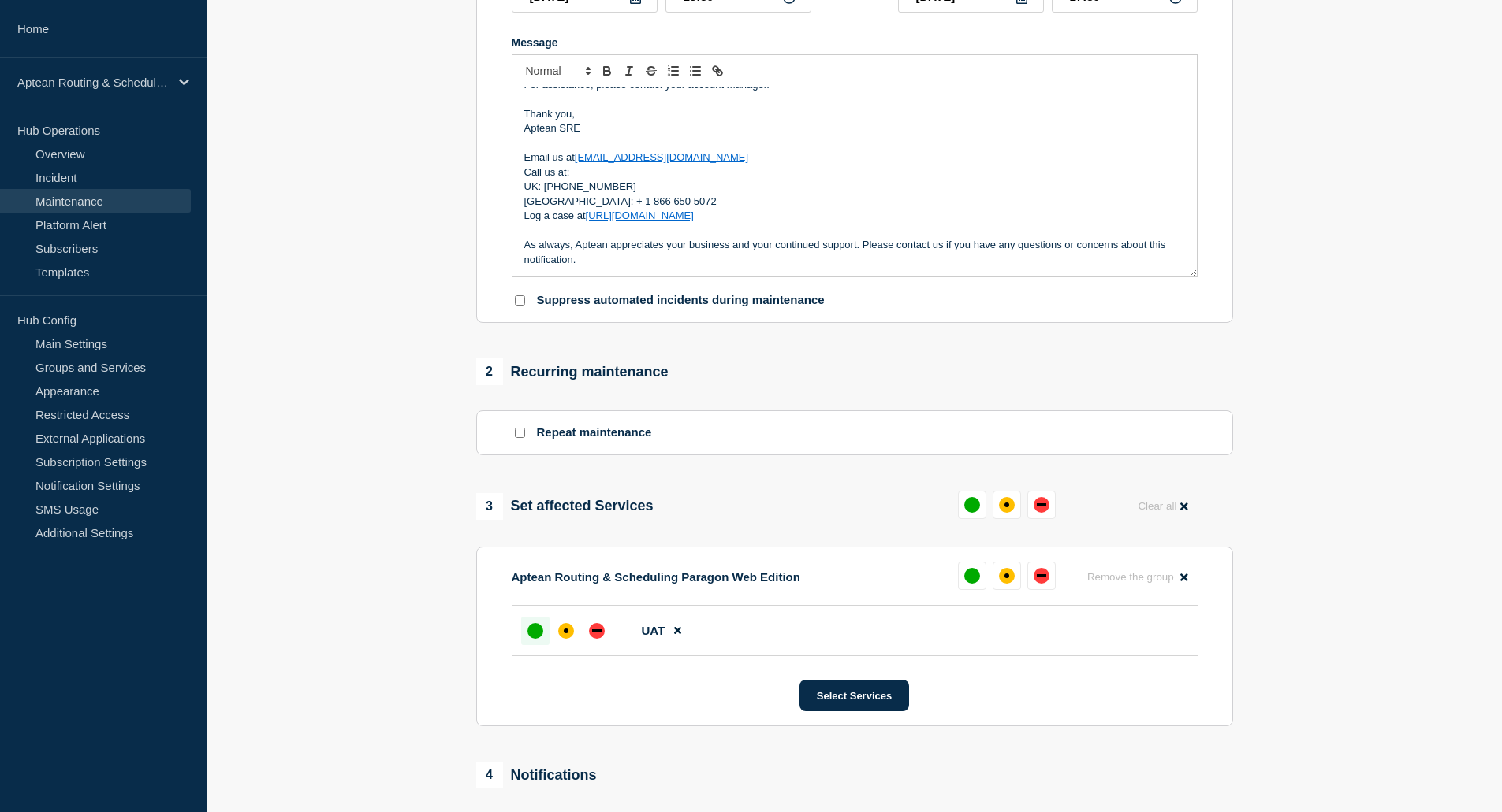
click at [532, 632] on div "up" at bounding box center [535, 631] width 15 height 15
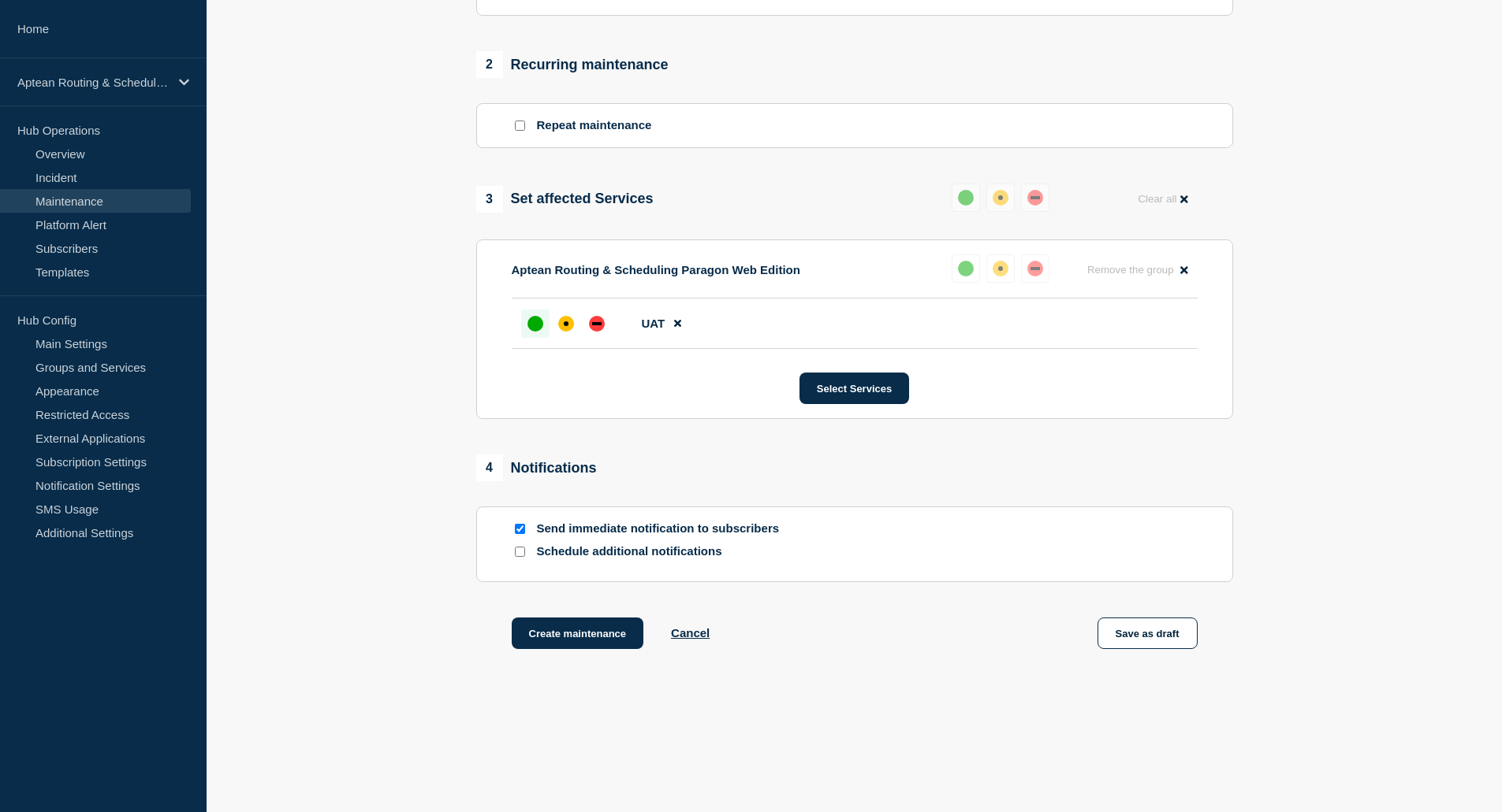
scroll to position [644, 0]
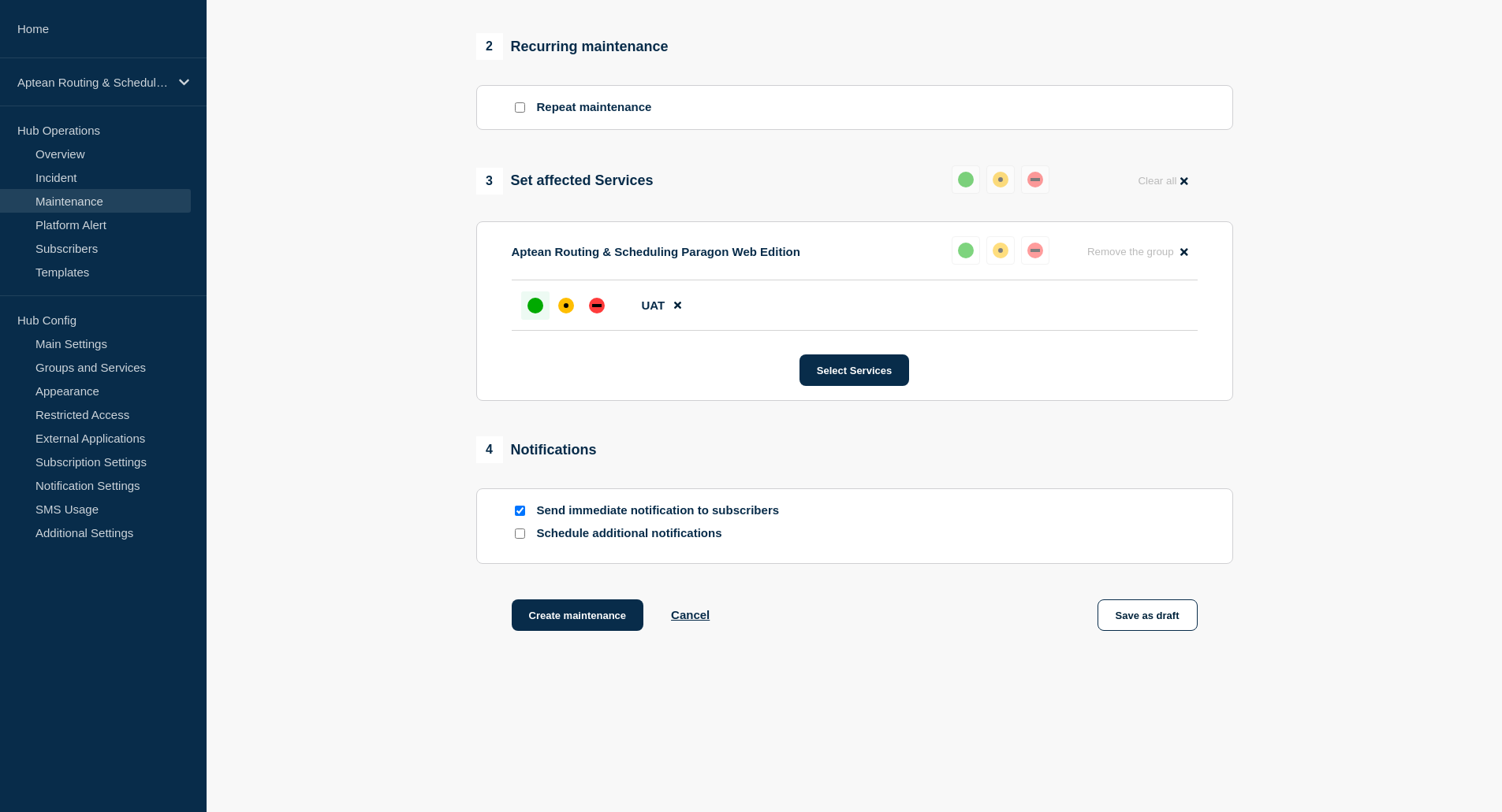
click at [518, 535] on input "Schedule additional notifications" at bounding box center [520, 534] width 10 height 10
checkbox input "true"
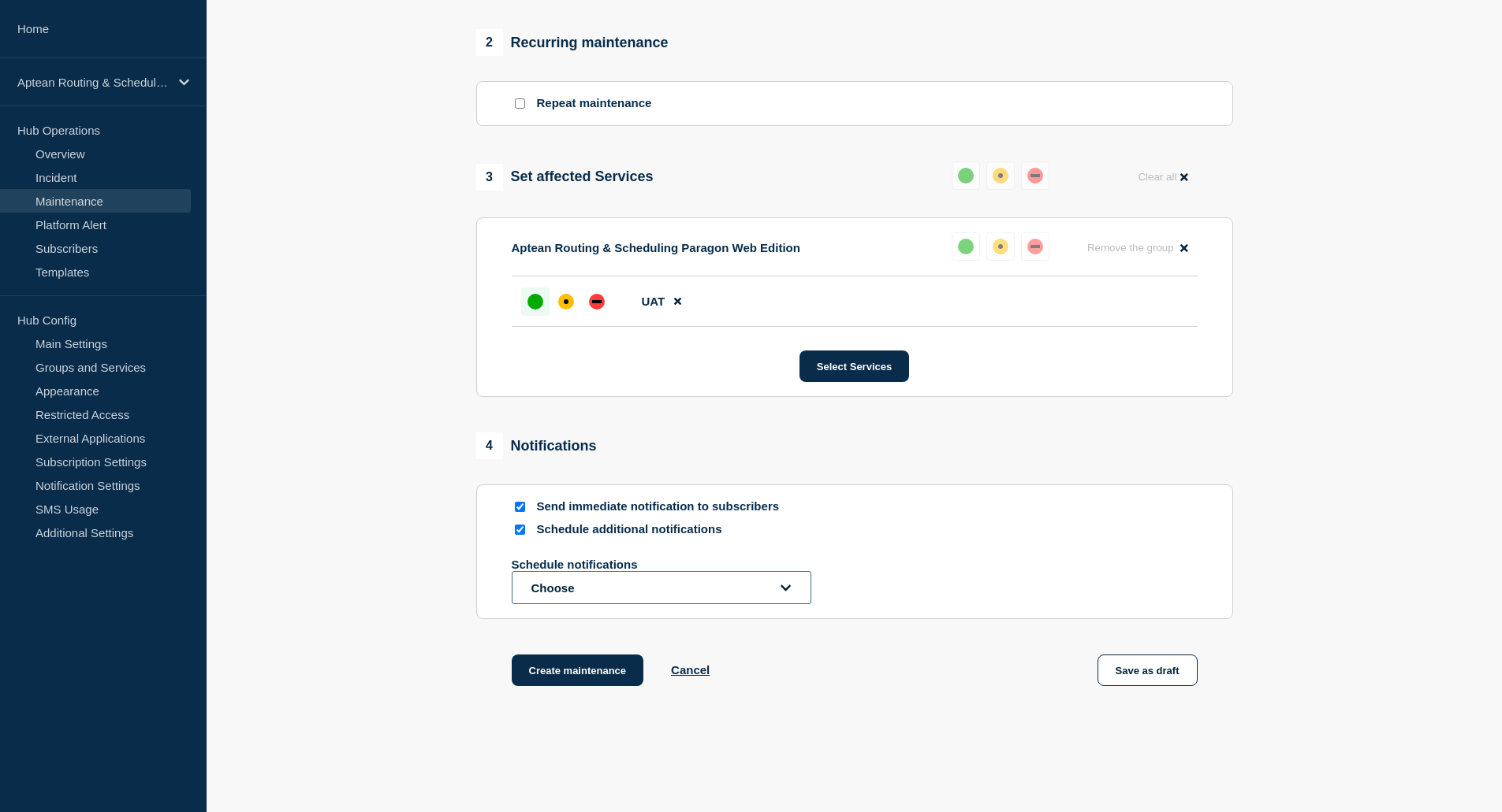
click at [611, 589] on button "Choose" at bounding box center [661, 588] width 299 height 34
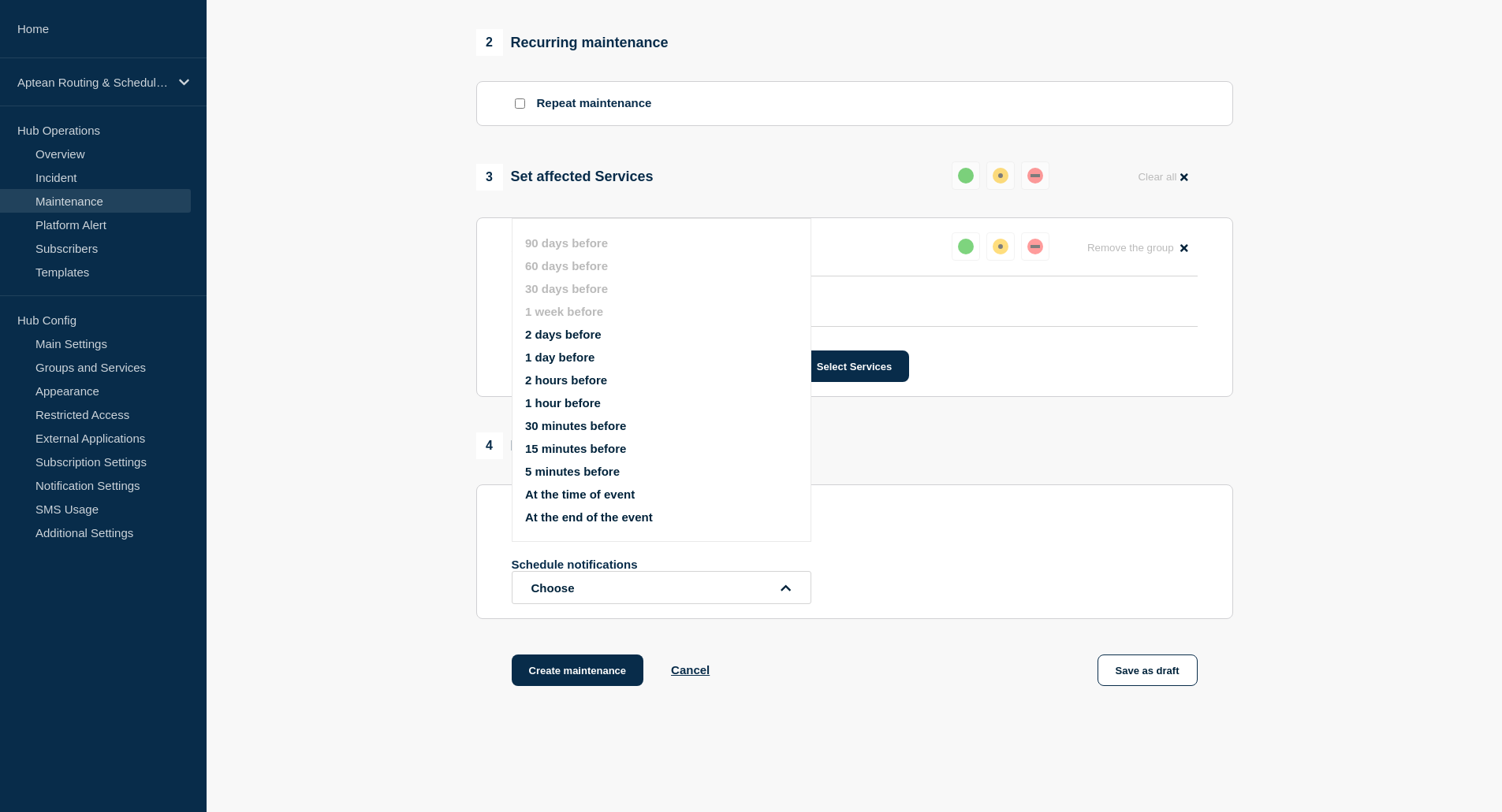
click at [595, 357] on li "1 day before" at bounding box center [675, 357] width 299 height 14
click at [553, 356] on button "1 day before" at bounding box center [560, 357] width 70 height 14
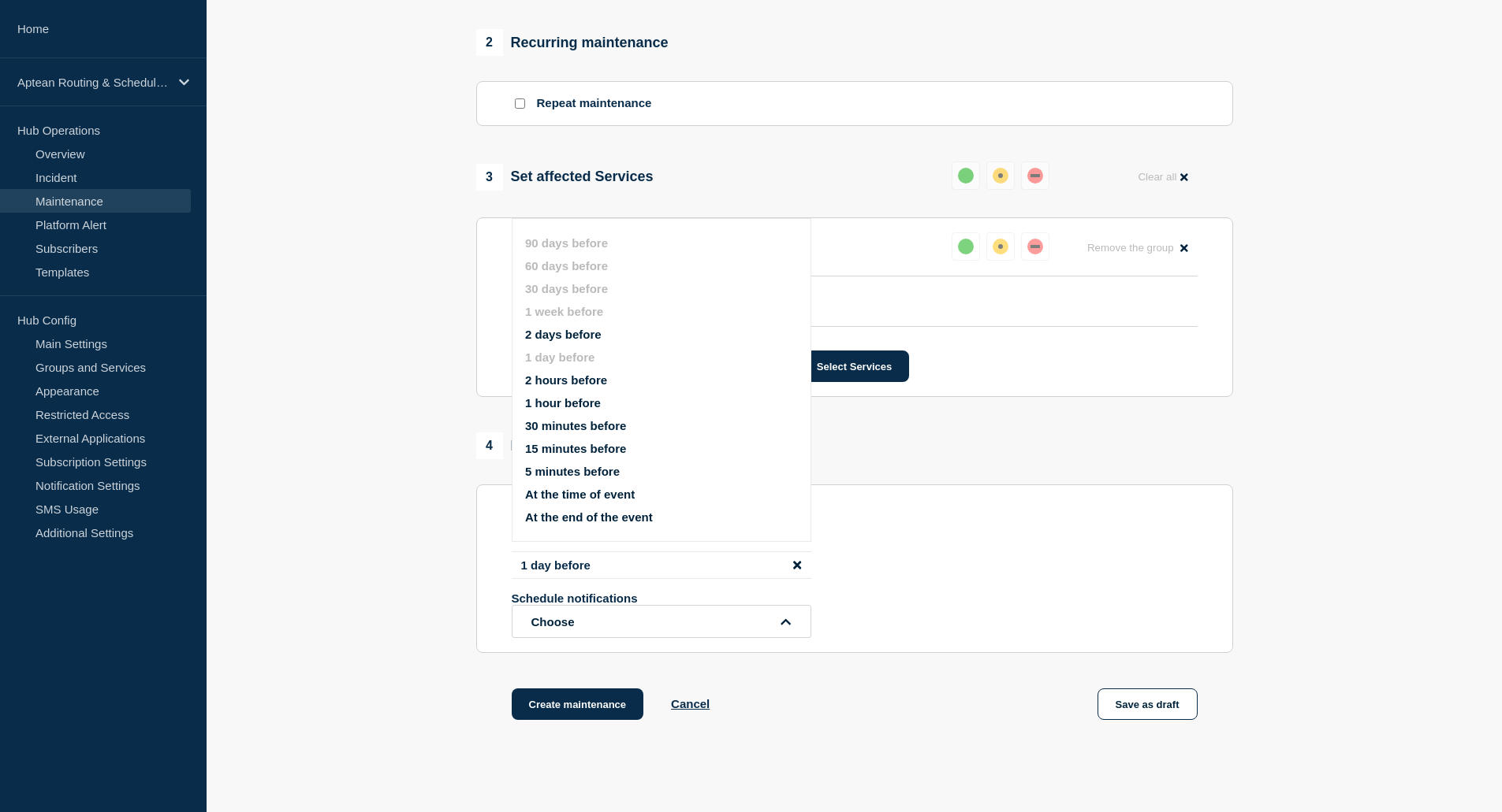
click at [568, 404] on button "1 hour before" at bounding box center [563, 403] width 76 height 14
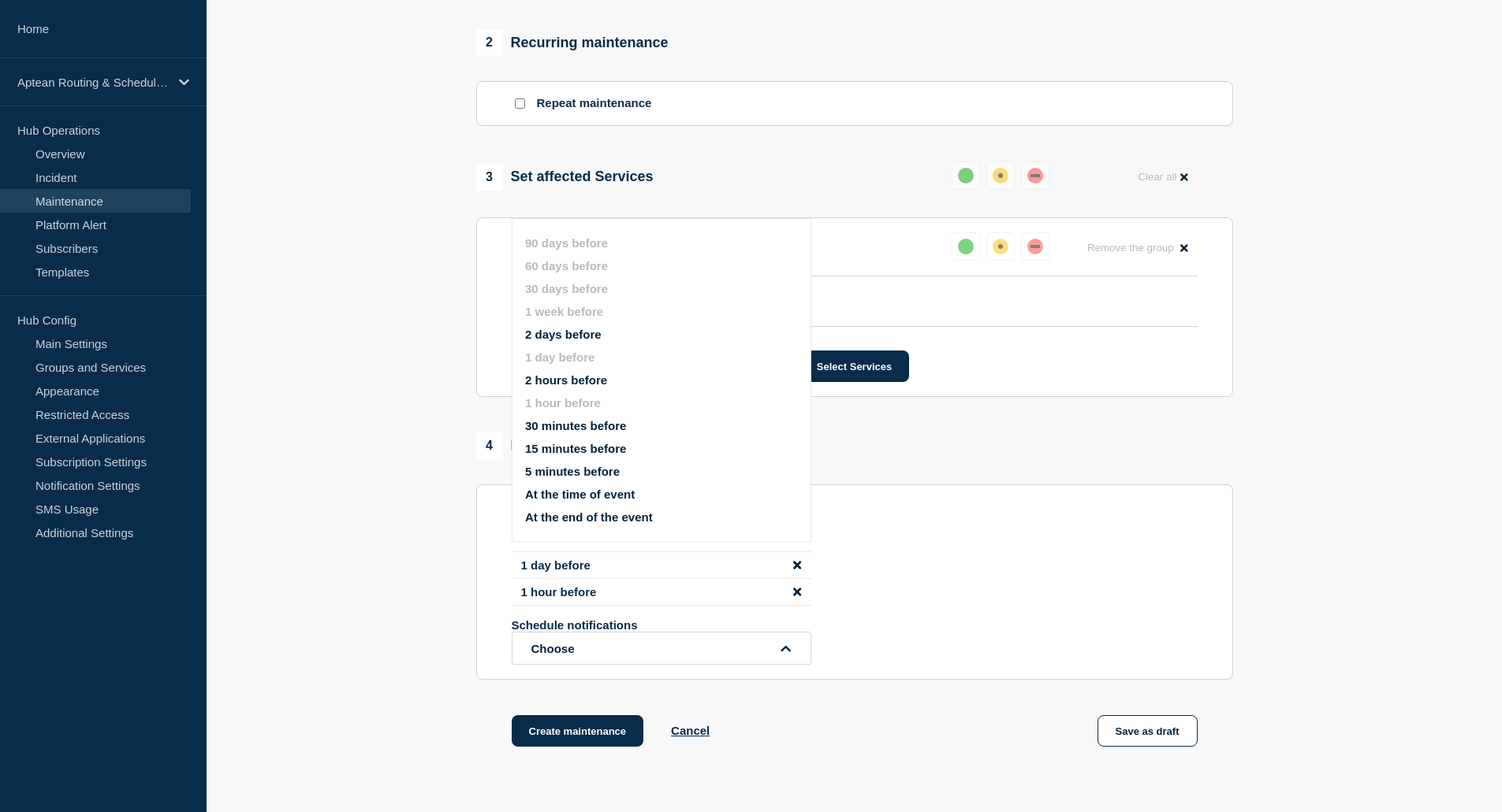
click at [628, 520] on button "At the end of the event" at bounding box center [589, 517] width 128 height 14
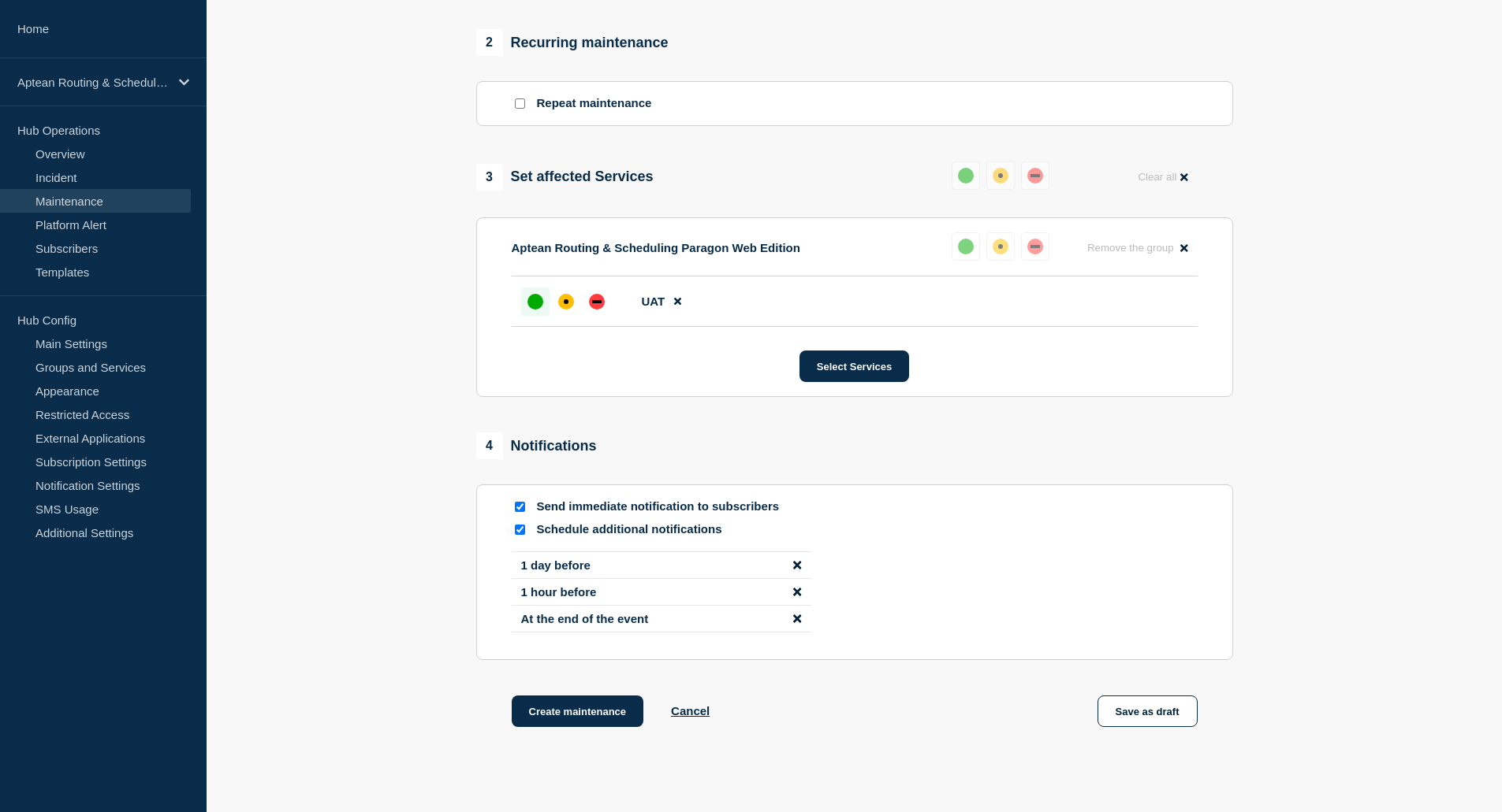
click at [1297, 617] on section "1 Provide details Title (required) Aptean Routing & Scheduling Paragon Web Edit…" at bounding box center [854, 130] width 1296 height 1277
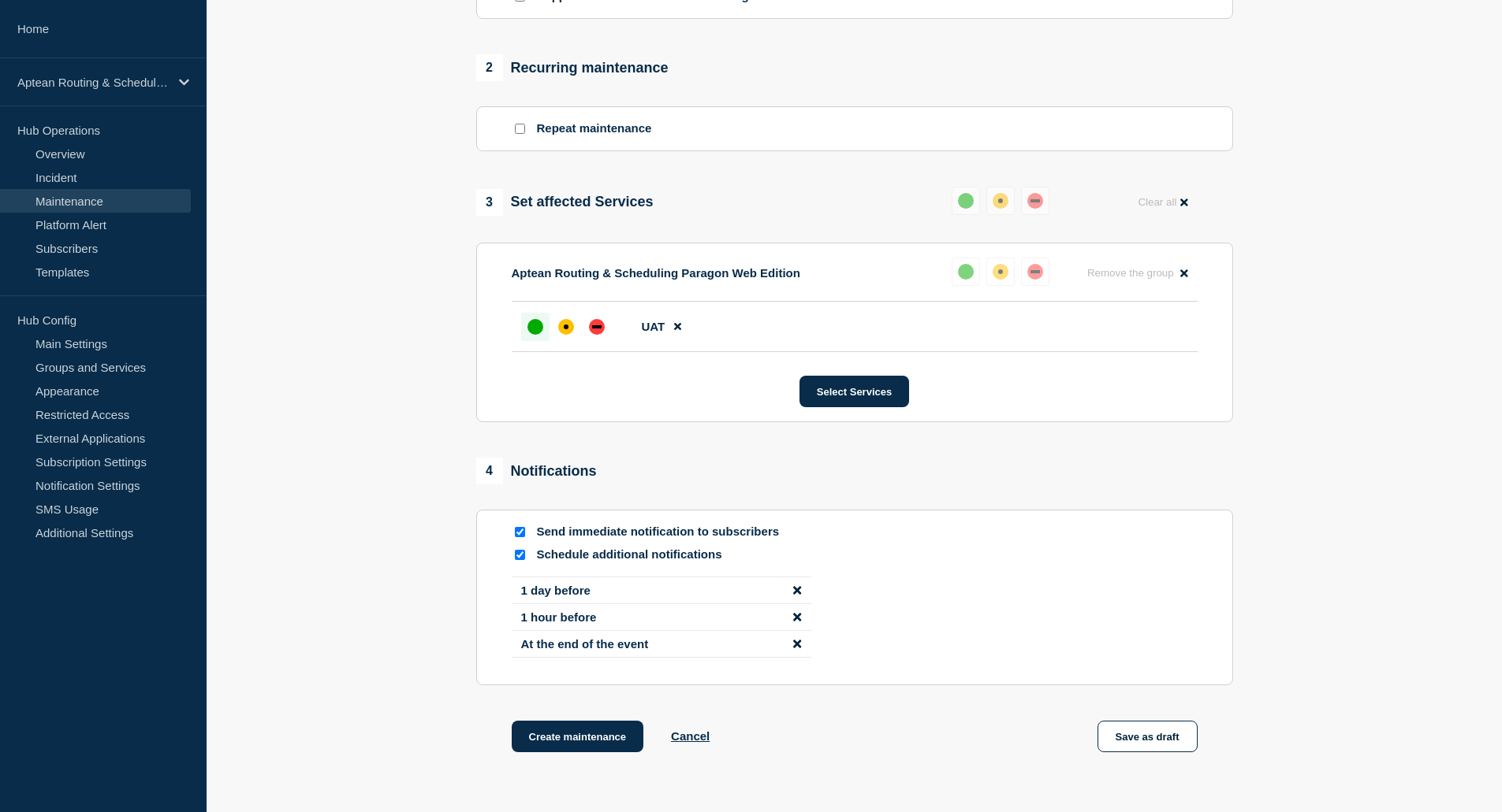
scroll to position [745, 0]
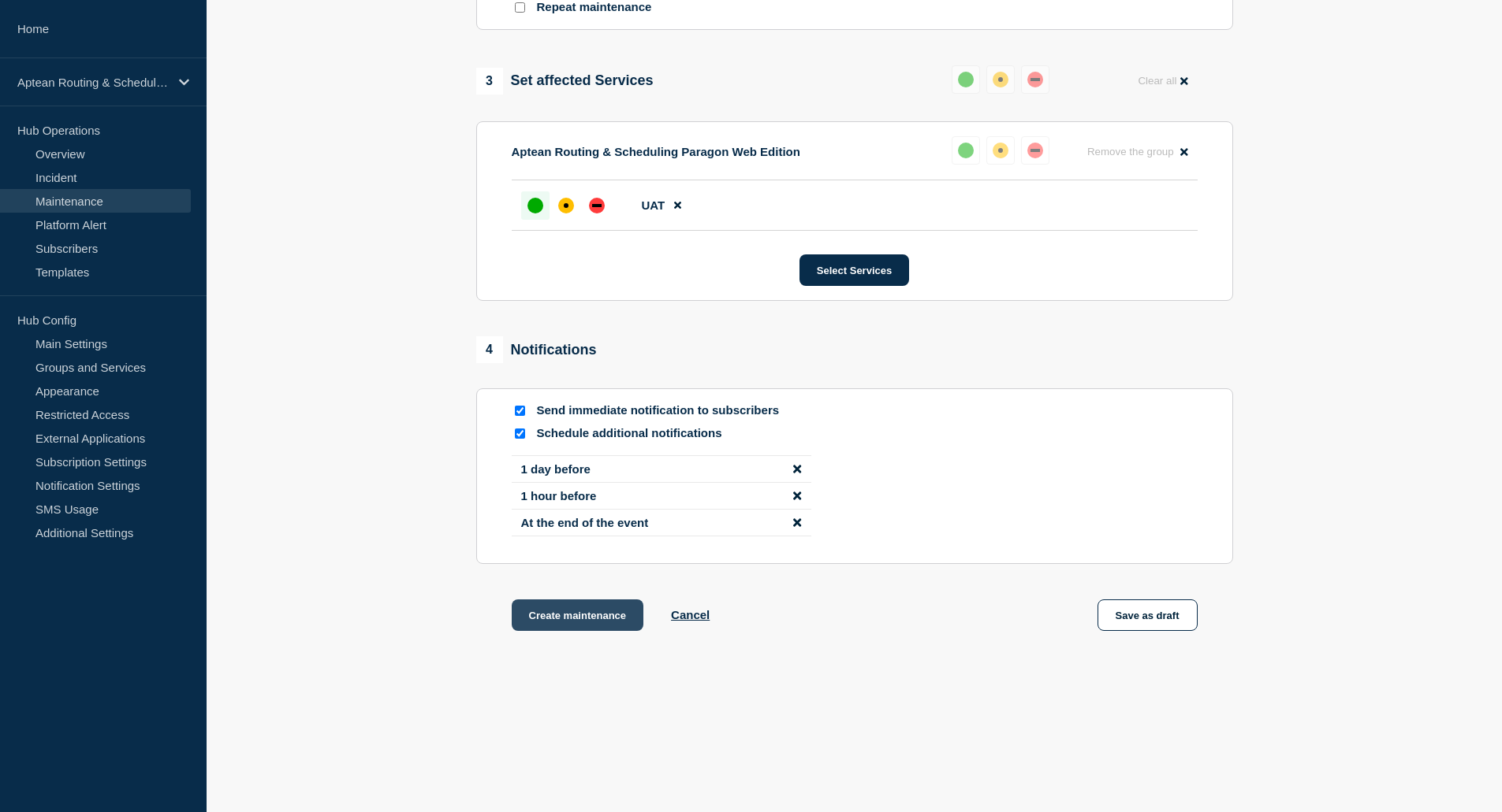
click at [575, 622] on button "Create maintenance" at bounding box center [578, 615] width 132 height 32
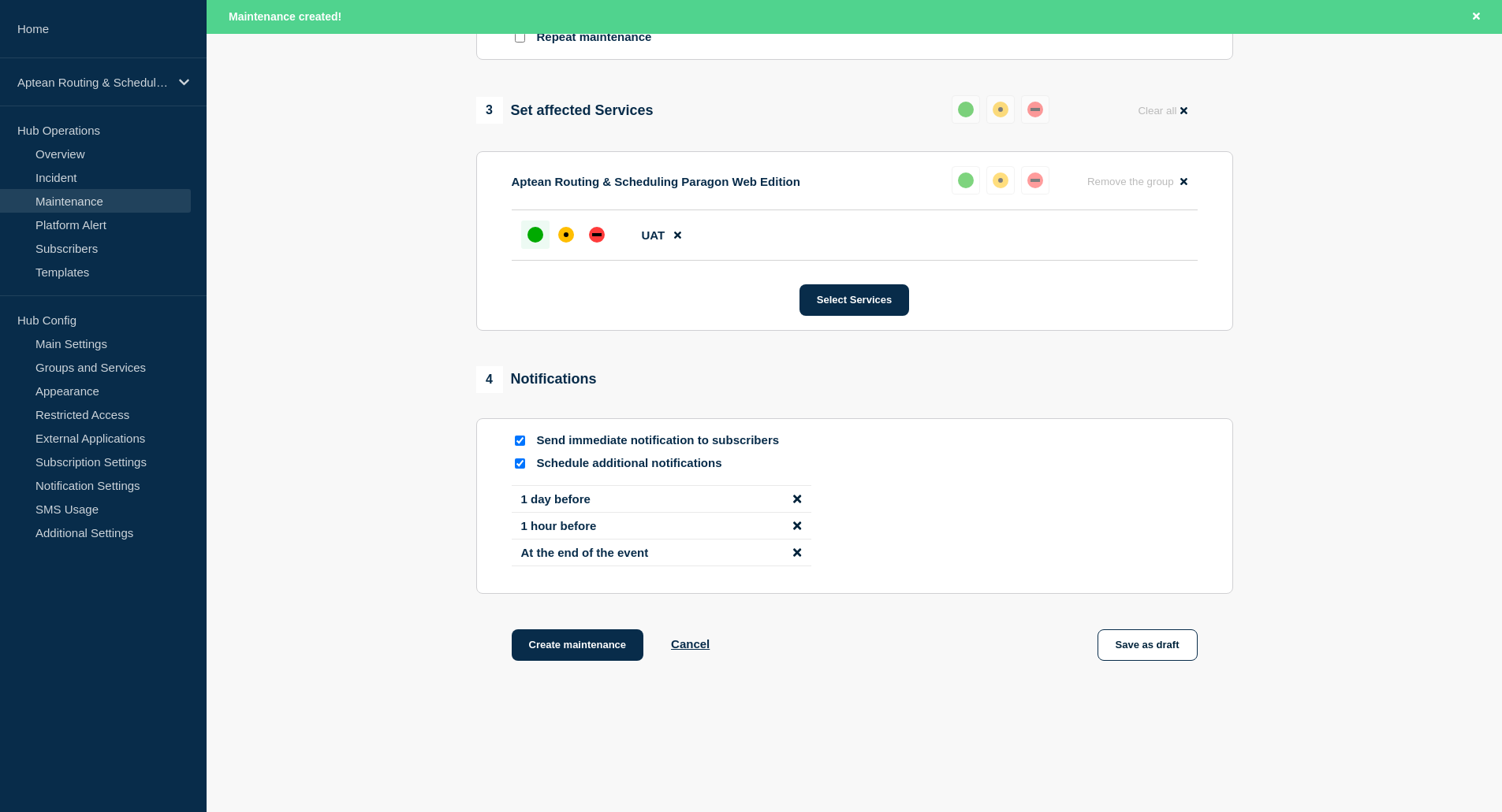
scroll to position [778, 0]
